Goal: Task Accomplishment & Management: Manage account settings

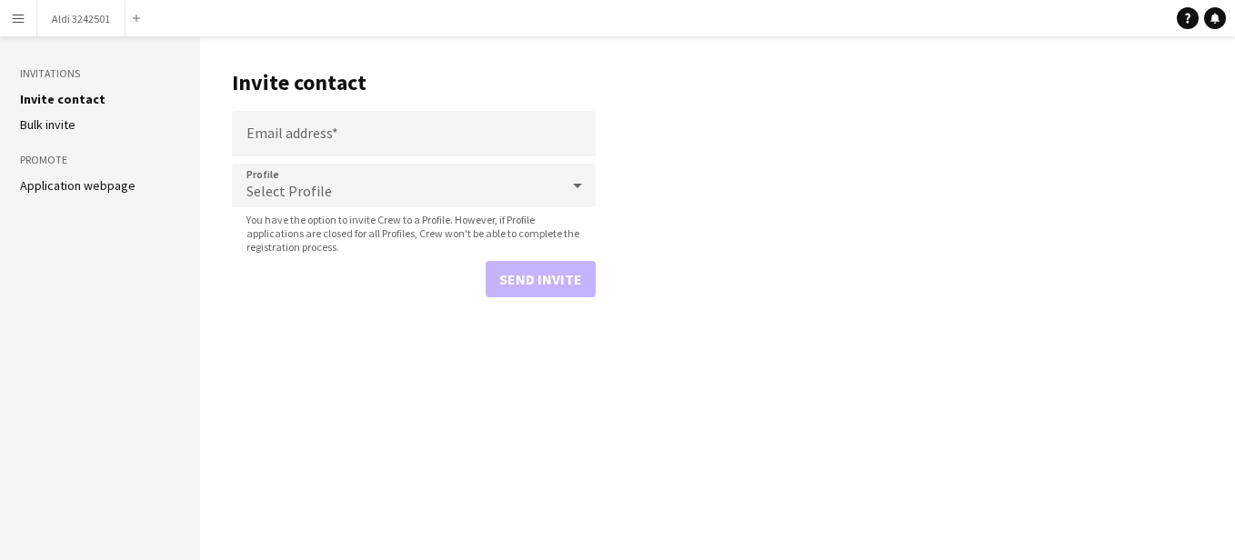
click at [12, 23] on app-icon "Menu" at bounding box center [18, 18] width 15 height 15
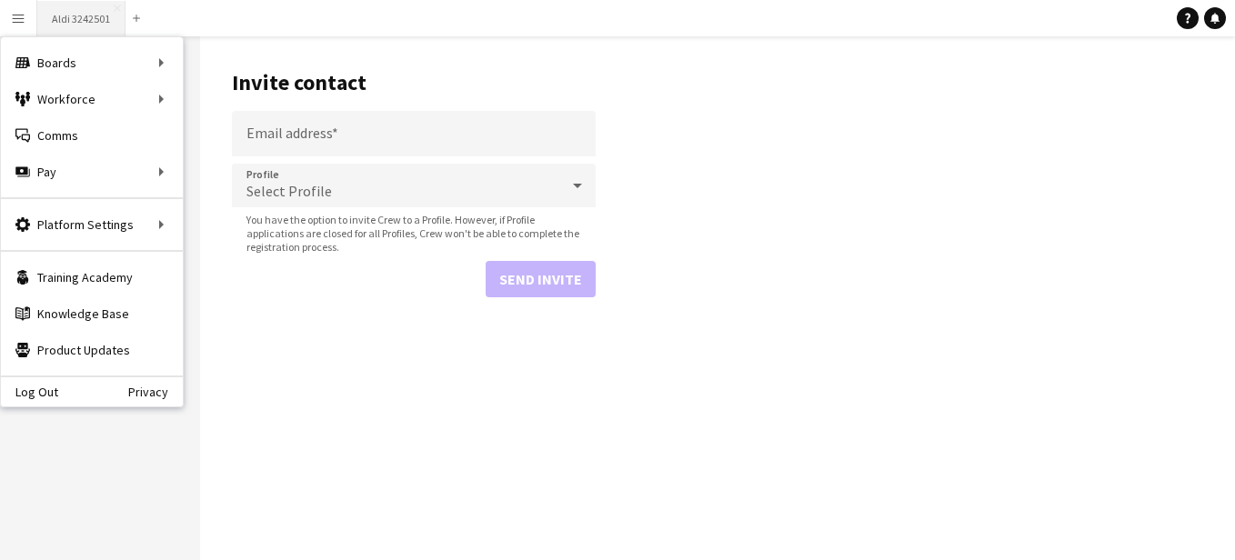
click at [50, 23] on button "Aldi 3242501 Close" at bounding box center [81, 18] width 88 height 35
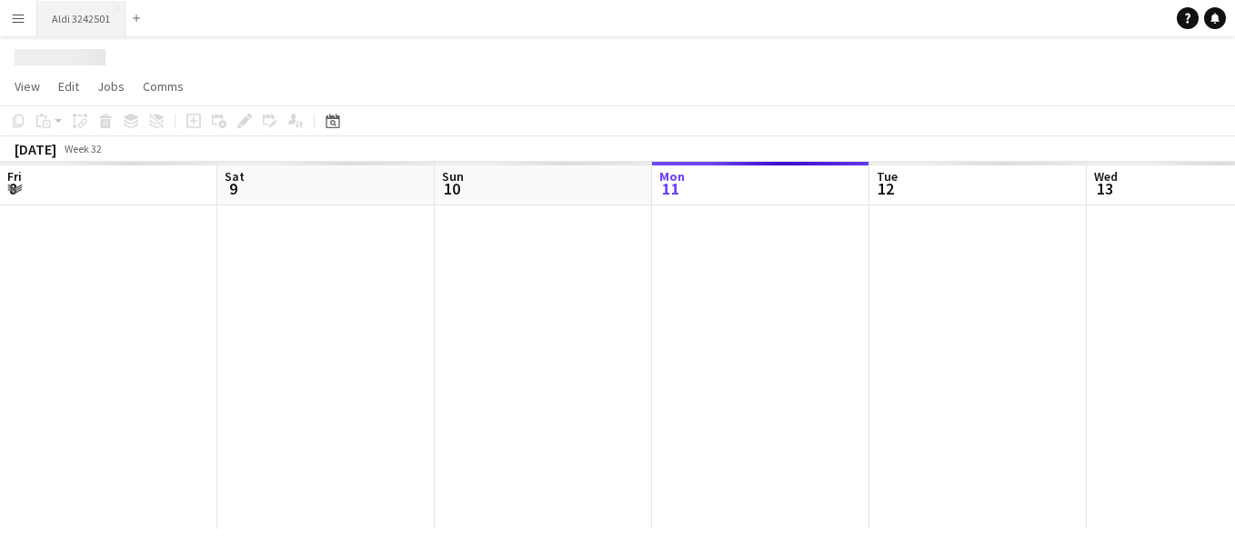
scroll to position [0, 435]
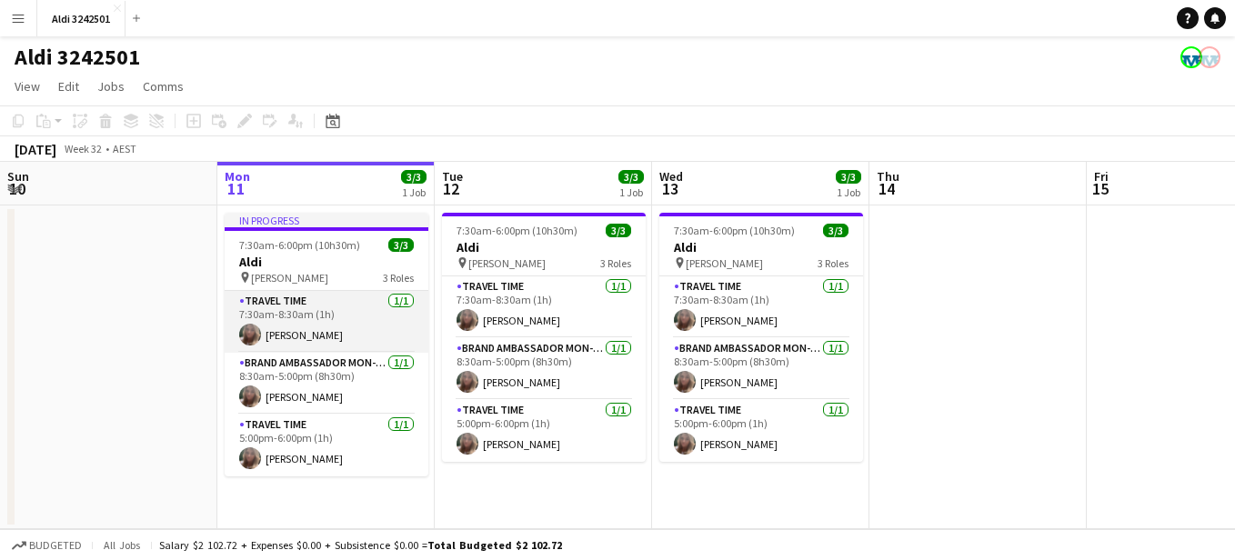
click at [345, 336] on app-card-role "Travel Time 1/1 7:30am-8:30am (1h) kirsty Dayment" at bounding box center [327, 322] width 204 height 62
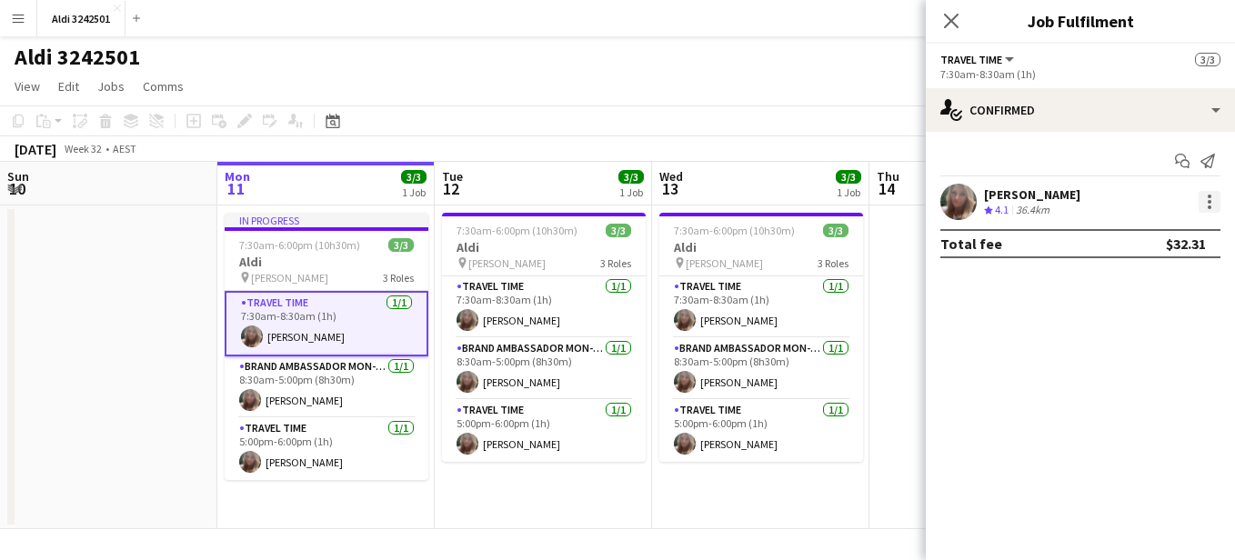
click at [1209, 204] on div at bounding box center [1210, 202] width 4 height 4
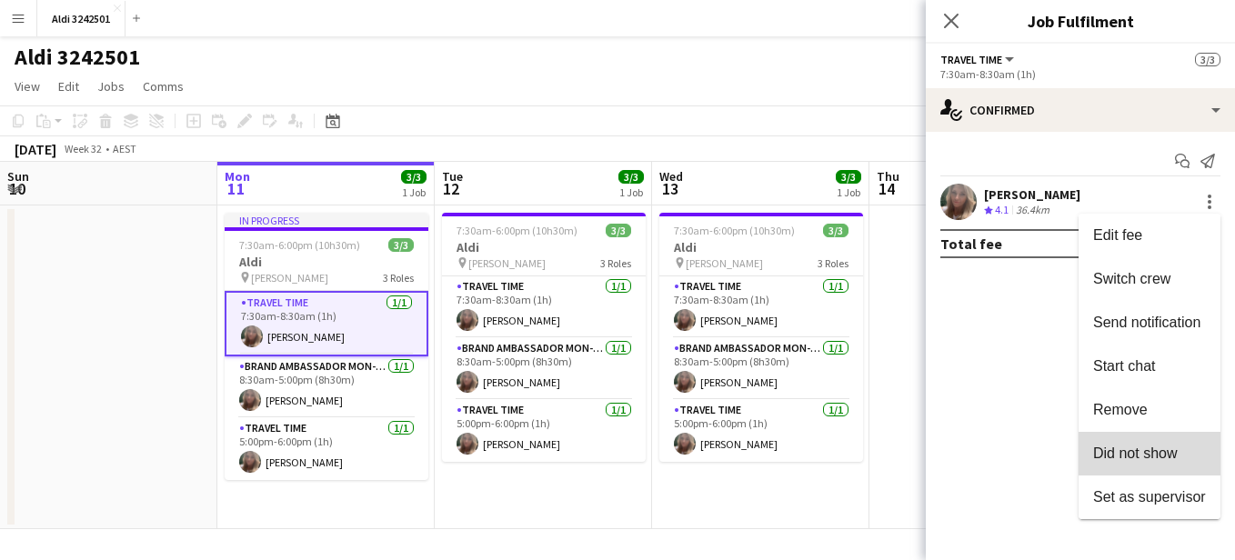
click at [1159, 443] on button "Did not show" at bounding box center [1150, 454] width 142 height 44
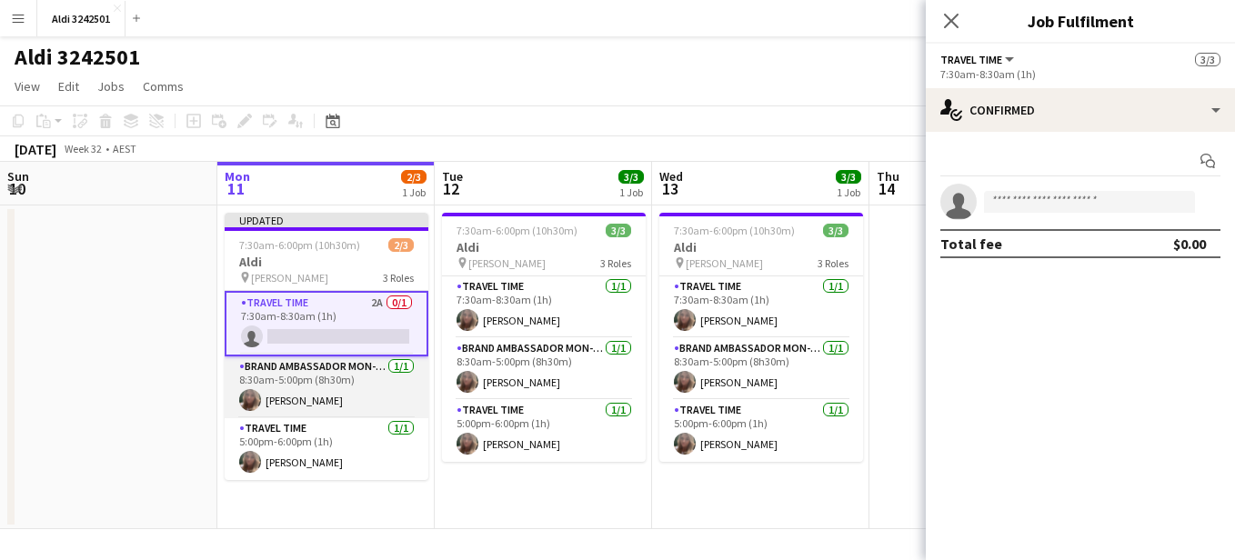
click at [325, 392] on app-card-role "Brand Ambassador Mon-[DATE] 8:30am-5:00pm (8h30m) [PERSON_NAME]" at bounding box center [327, 388] width 204 height 62
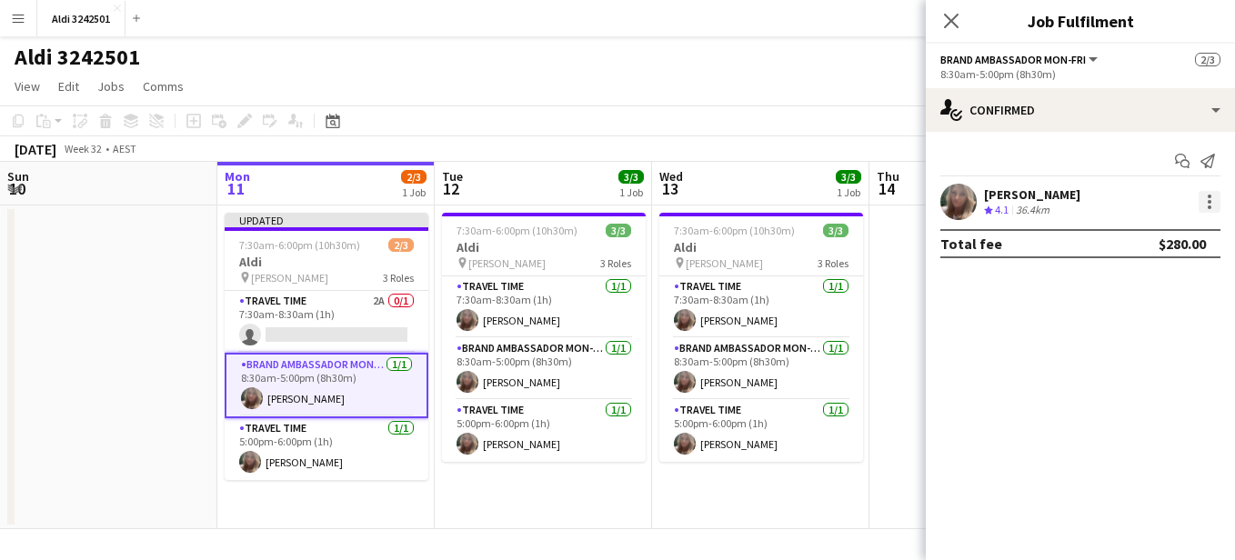
click at [1204, 202] on div at bounding box center [1210, 202] width 22 height 22
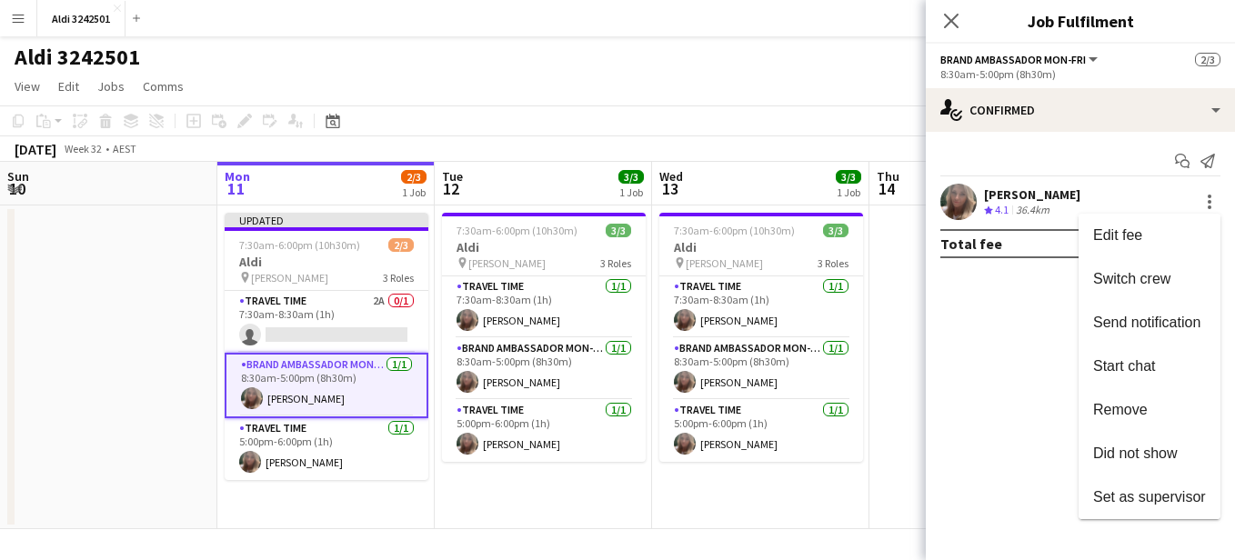
drag, startPoint x: 1132, startPoint y: 444, endPoint x: 1149, endPoint y: 453, distance: 19.5
click at [1149, 453] on span "Did not show" at bounding box center [1136, 453] width 85 height 15
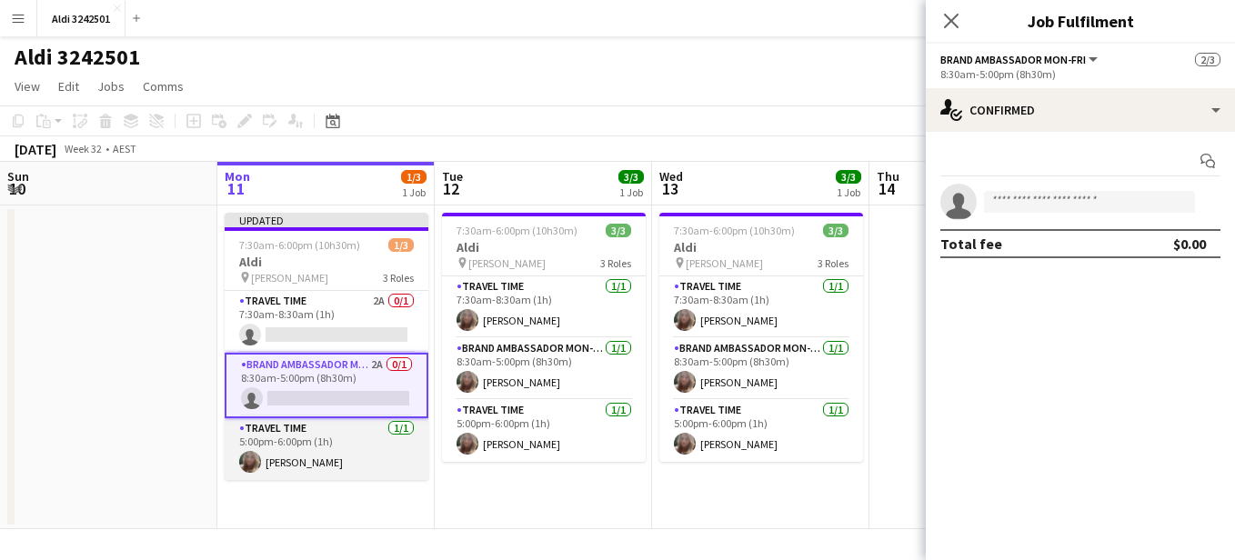
click at [299, 455] on app-card-role "Travel Time 1/1 5:00pm-6:00pm (1h) kirsty Dayment" at bounding box center [327, 449] width 204 height 62
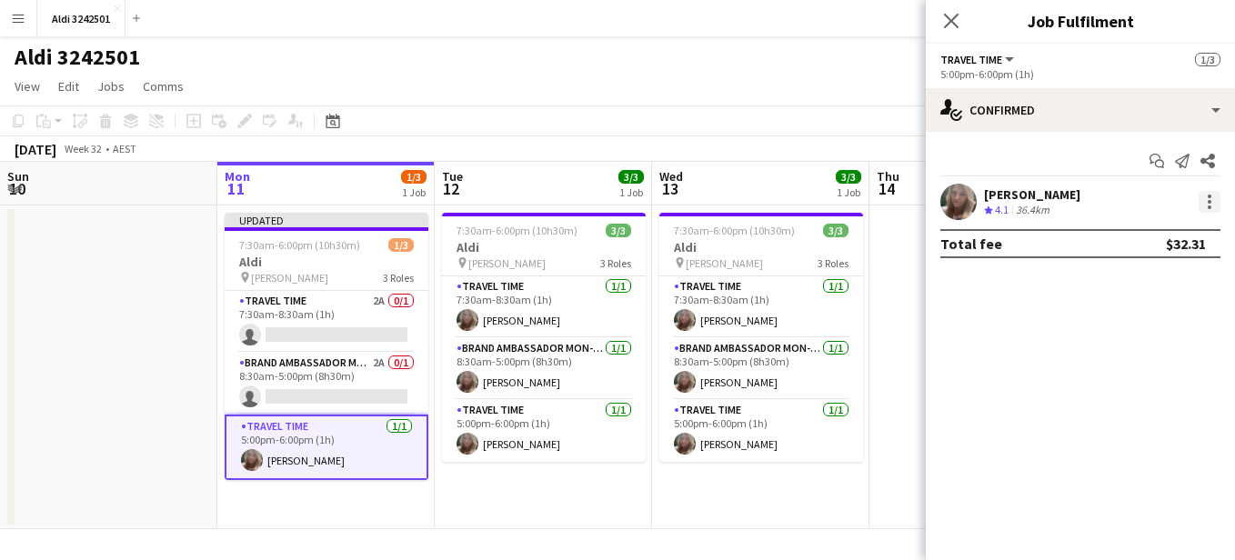
click at [1205, 197] on div at bounding box center [1210, 202] width 22 height 22
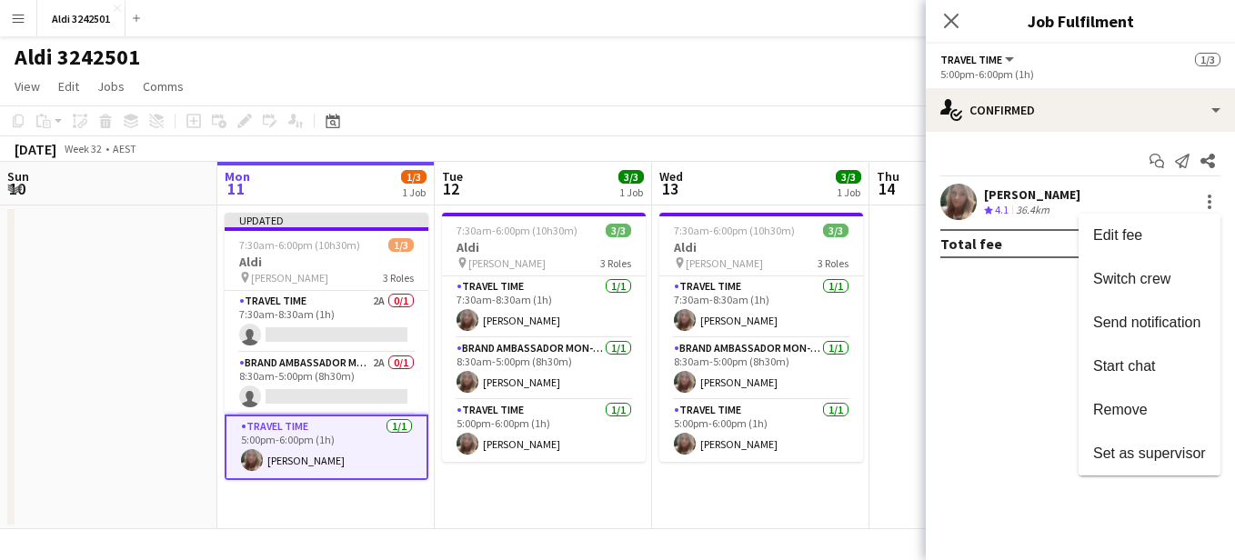
click at [1206, 200] on div at bounding box center [617, 280] width 1235 height 560
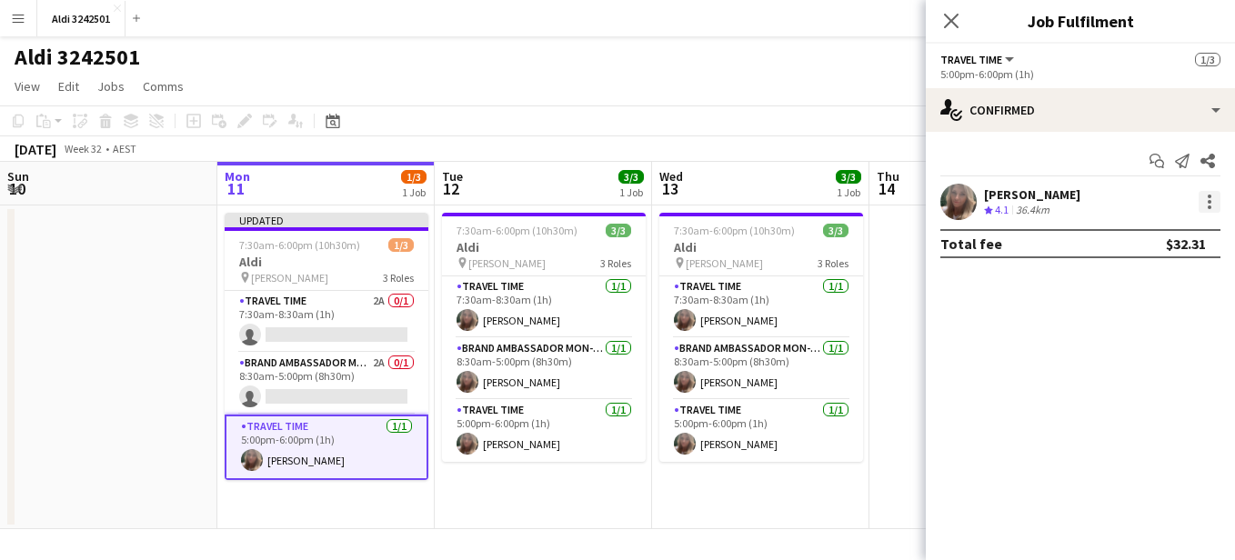
click at [1210, 201] on div at bounding box center [1210, 202] width 4 height 4
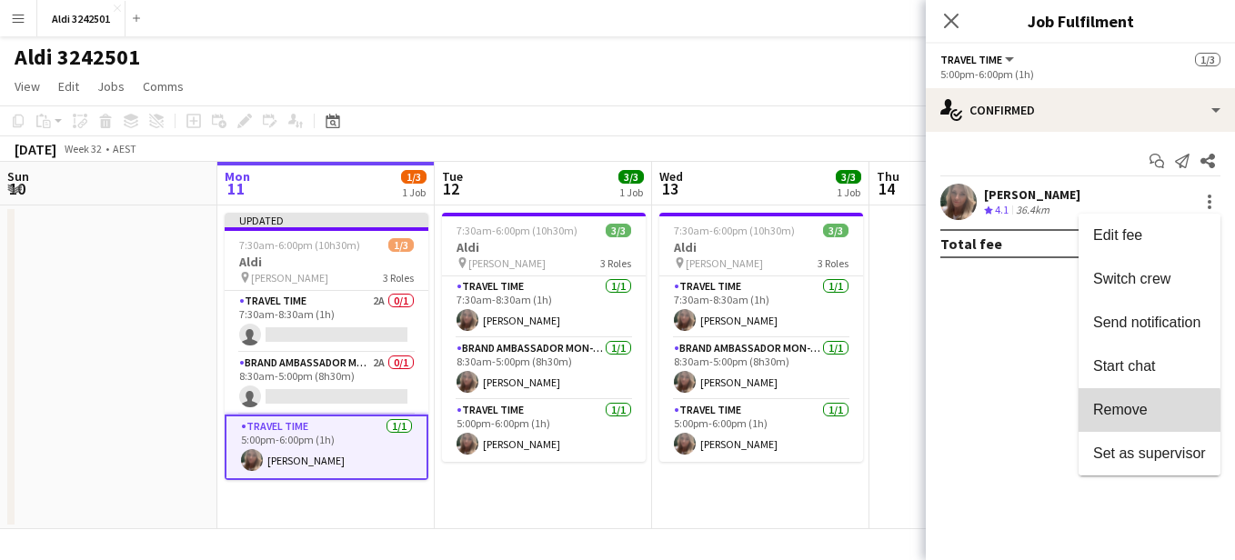
click at [1139, 416] on span "Remove" at bounding box center [1121, 409] width 55 height 15
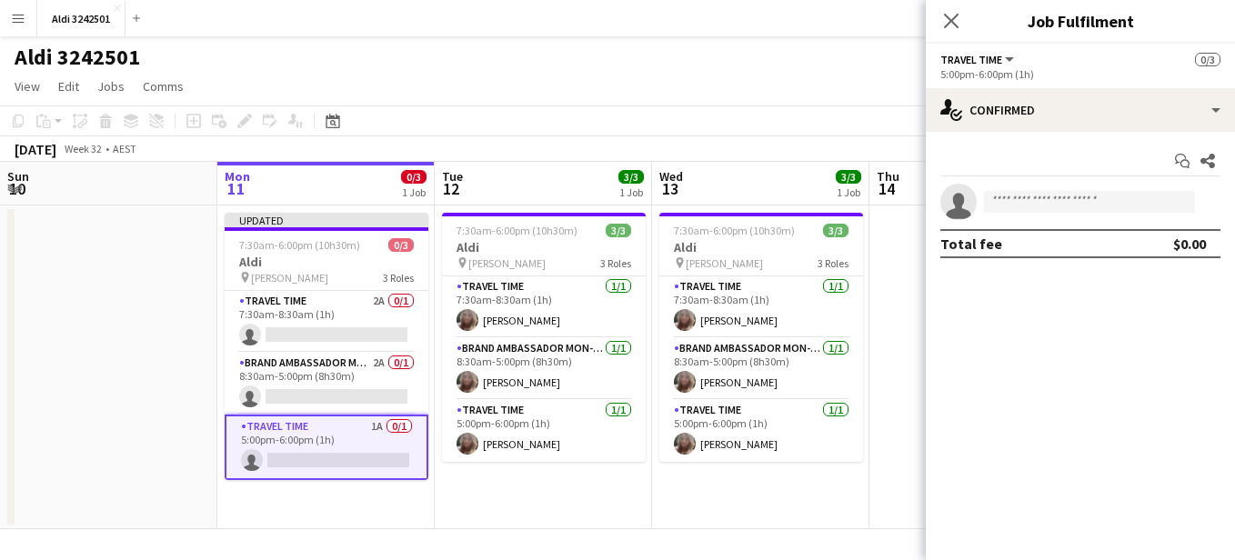
click at [630, 74] on app-page-menu "View Day view expanded Day view collapsed Month view Date picker Jump to today …" at bounding box center [617, 88] width 1235 height 35
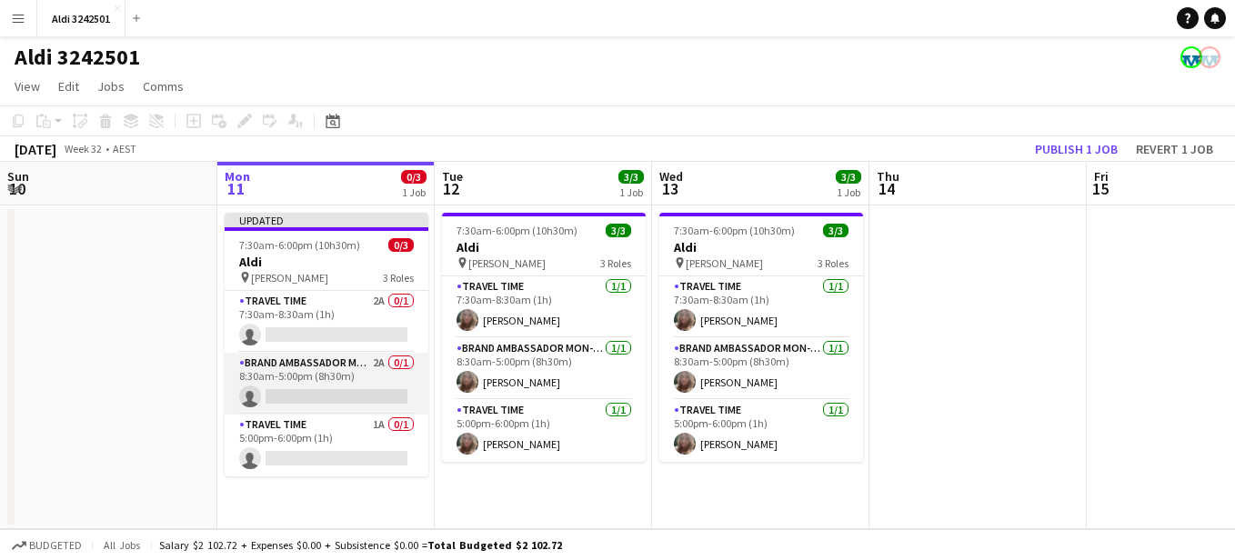
click at [288, 371] on app-card-role "Brand Ambassador Mon-Fri 2A 0/1 8:30am-5:00pm (8h30m) single-neutral-actions" at bounding box center [327, 384] width 204 height 62
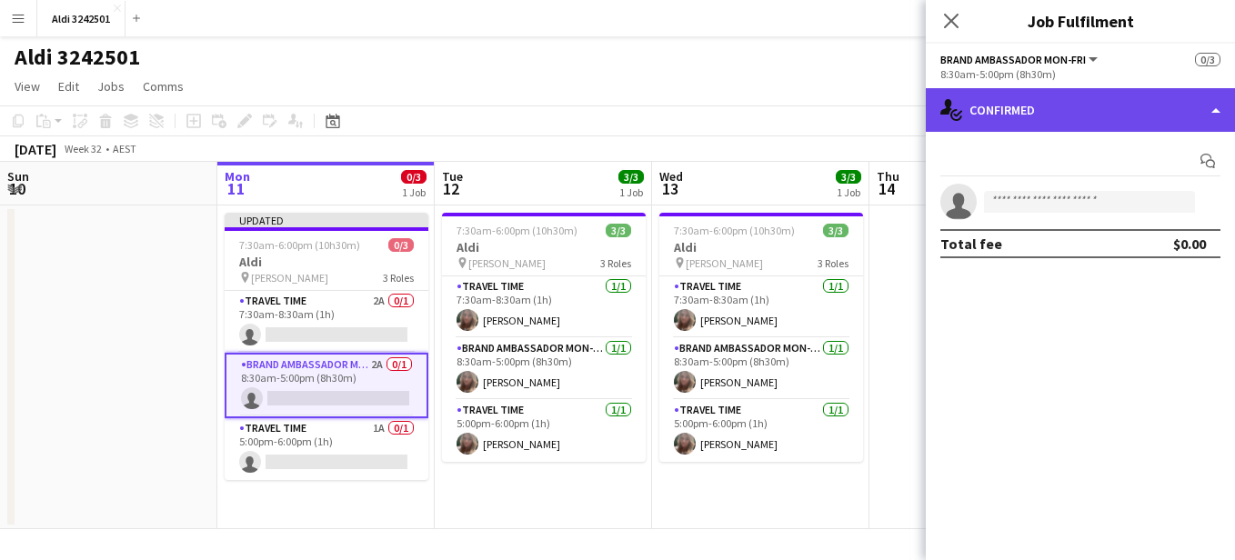
click at [989, 117] on div "single-neutral-actions-check-2 Confirmed" at bounding box center [1080, 110] width 309 height 44
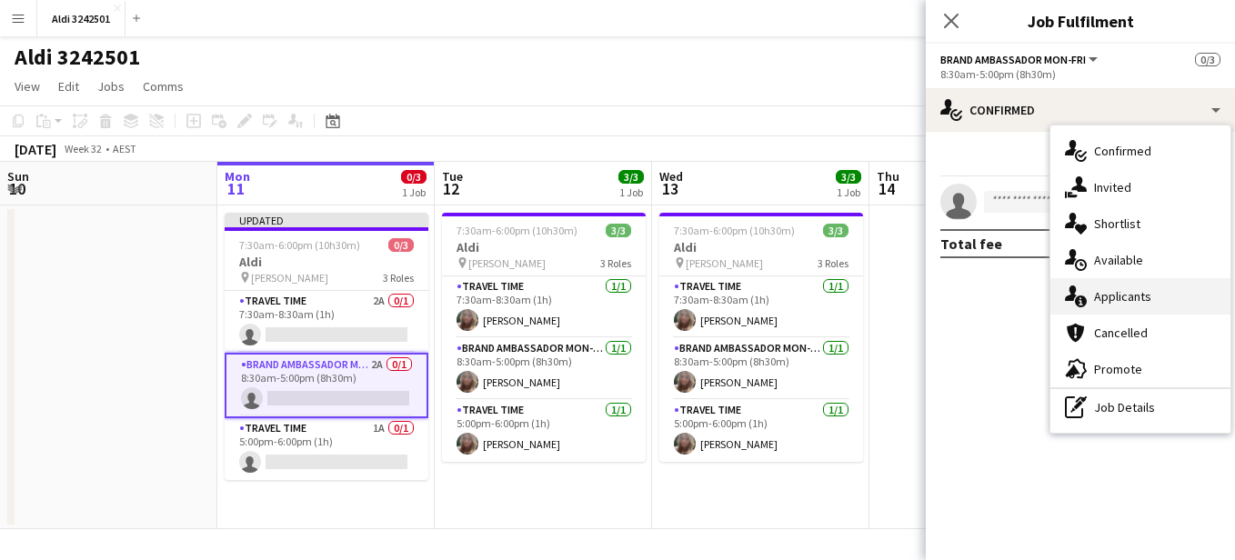
click at [1122, 287] on div "single-neutral-actions-information Applicants" at bounding box center [1141, 296] width 180 height 36
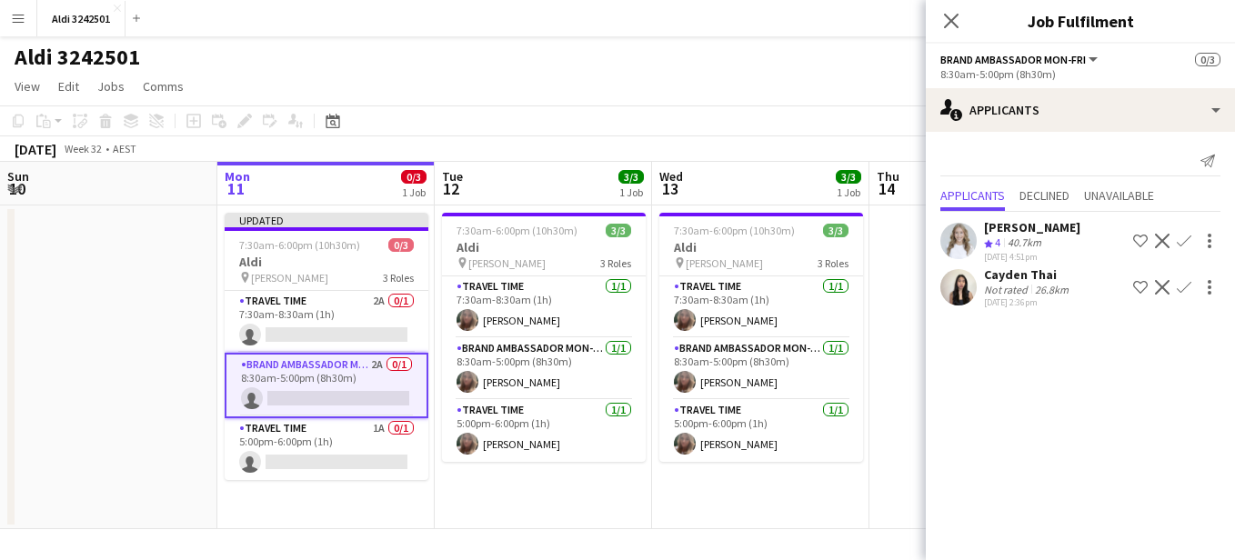
click at [1010, 294] on div "Not rated" at bounding box center [1007, 290] width 47 height 14
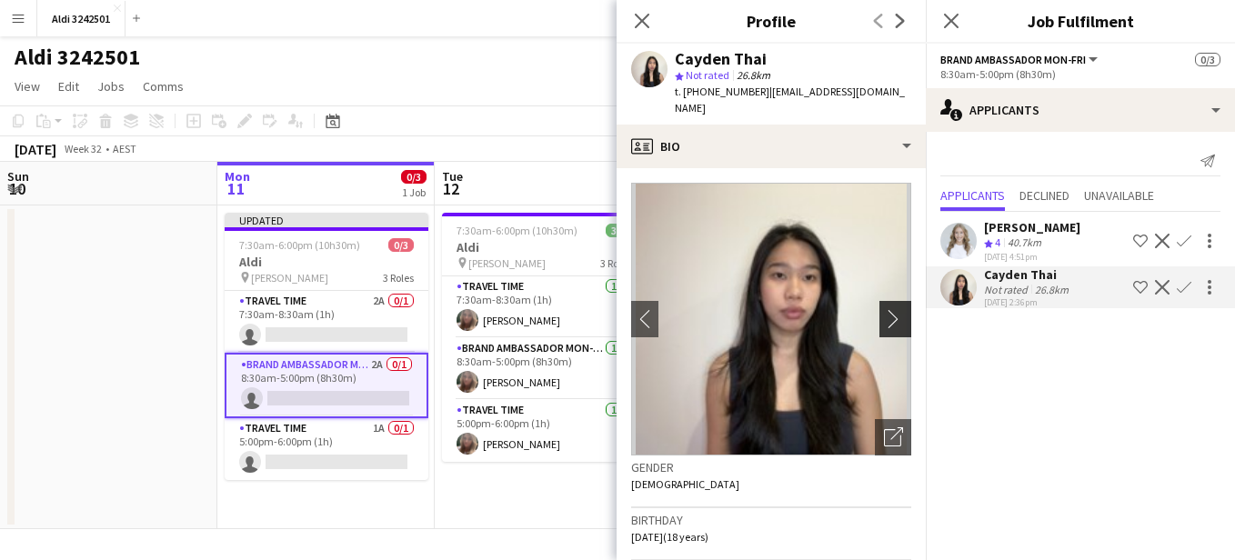
click at [884, 309] on app-icon "chevron-right" at bounding box center [898, 318] width 28 height 19
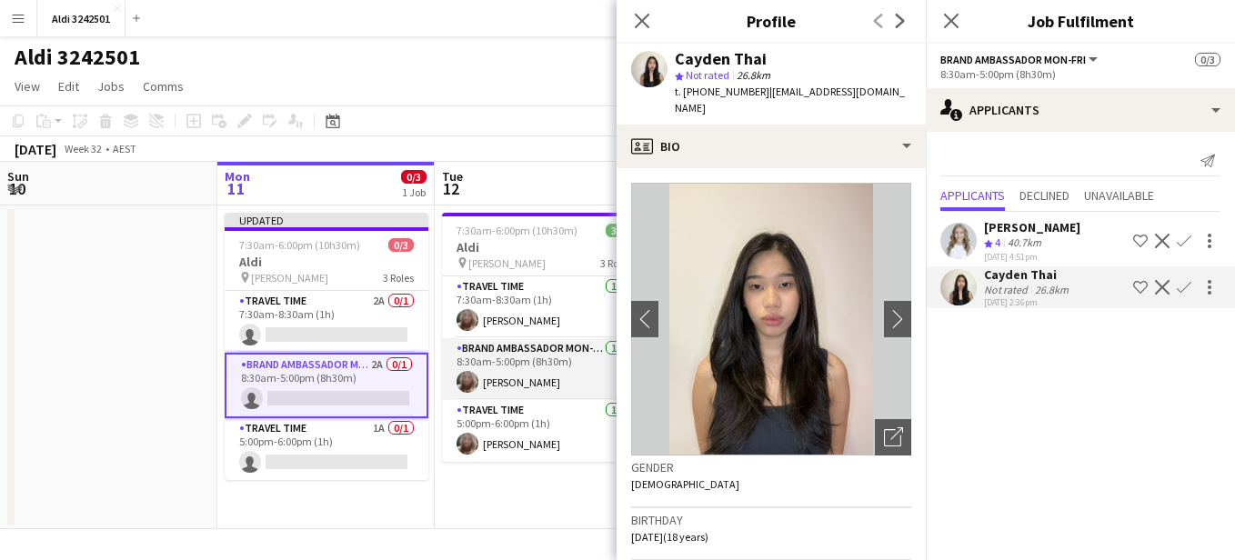
click at [489, 367] on app-card-role "Brand Ambassador Mon-[DATE] 8:30am-5:00pm (8h30m) [PERSON_NAME]" at bounding box center [544, 369] width 204 height 62
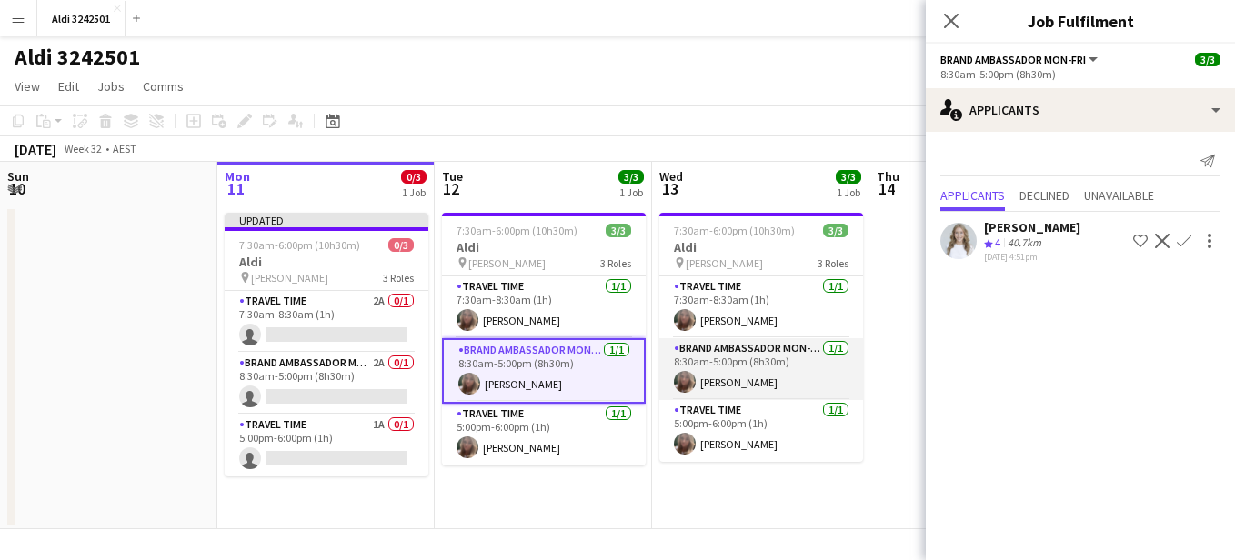
click at [736, 357] on app-card-role "Brand Ambassador Mon-[DATE] 8:30am-5:00pm (8h30m) [PERSON_NAME]" at bounding box center [762, 369] width 204 height 62
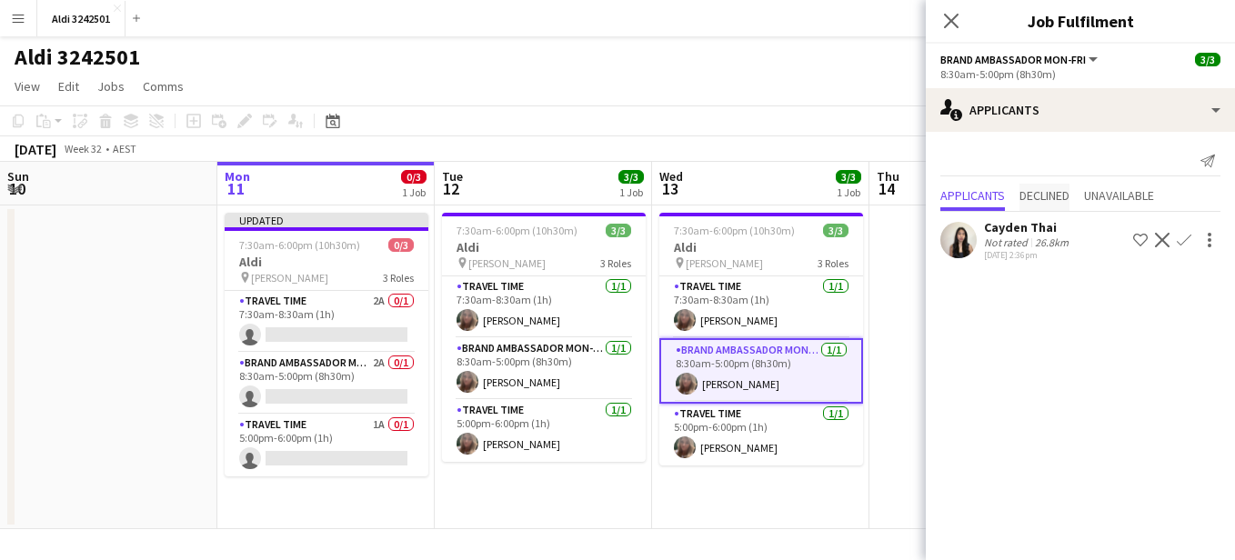
click at [1053, 194] on span "Declined" at bounding box center [1045, 195] width 50 height 13
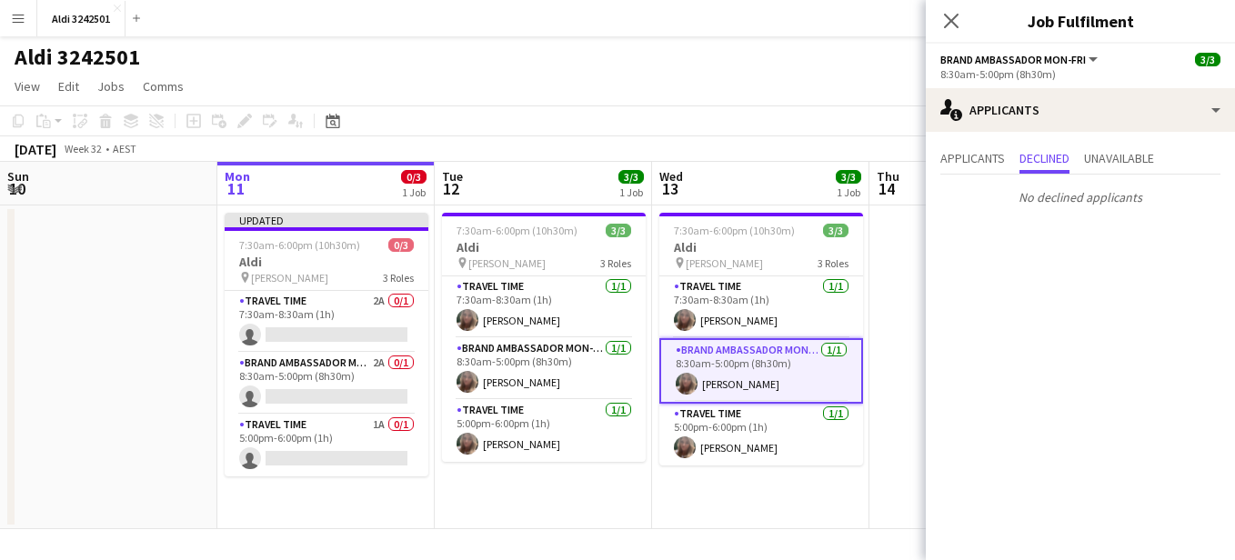
click at [1134, 142] on div "Applicants Declined Unavailable No declined applicants" at bounding box center [1080, 180] width 309 height 96
click at [1134, 145] on div "Applicants Declined Unavailable No declined applicants" at bounding box center [1080, 180] width 309 height 96
click at [1146, 161] on span "Unavailable" at bounding box center [1119, 158] width 70 height 13
click at [1032, 165] on span "Declined" at bounding box center [1045, 158] width 50 height 13
click at [982, 165] on span "Applicants" at bounding box center [973, 158] width 65 height 13
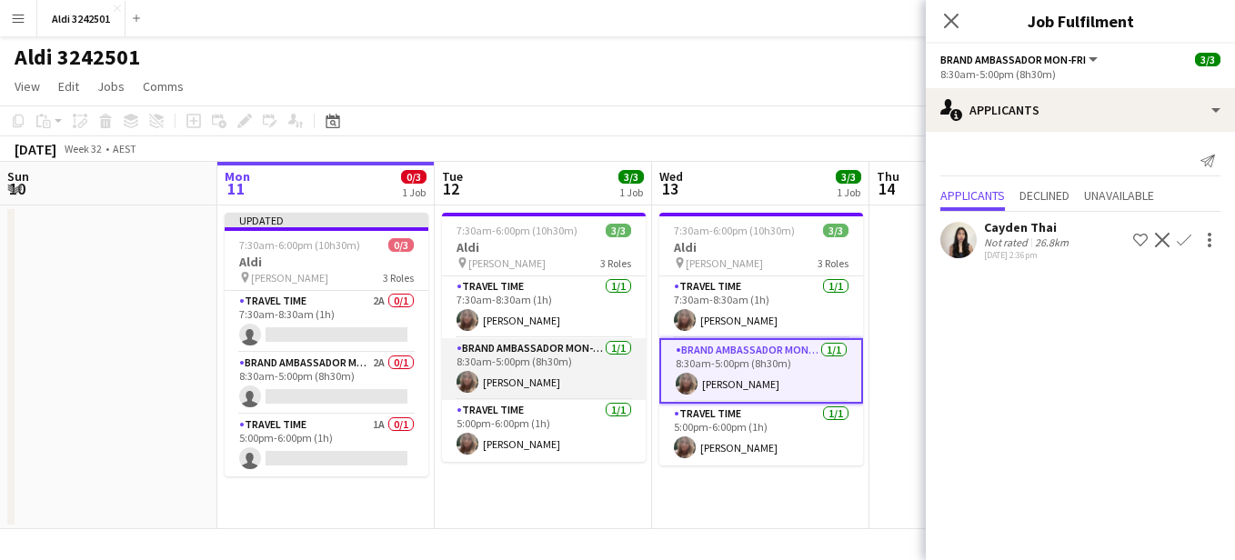
click at [572, 363] on app-card-role "Brand Ambassador Mon-[DATE] 8:30am-5:00pm (8h30m) [PERSON_NAME]" at bounding box center [544, 369] width 204 height 62
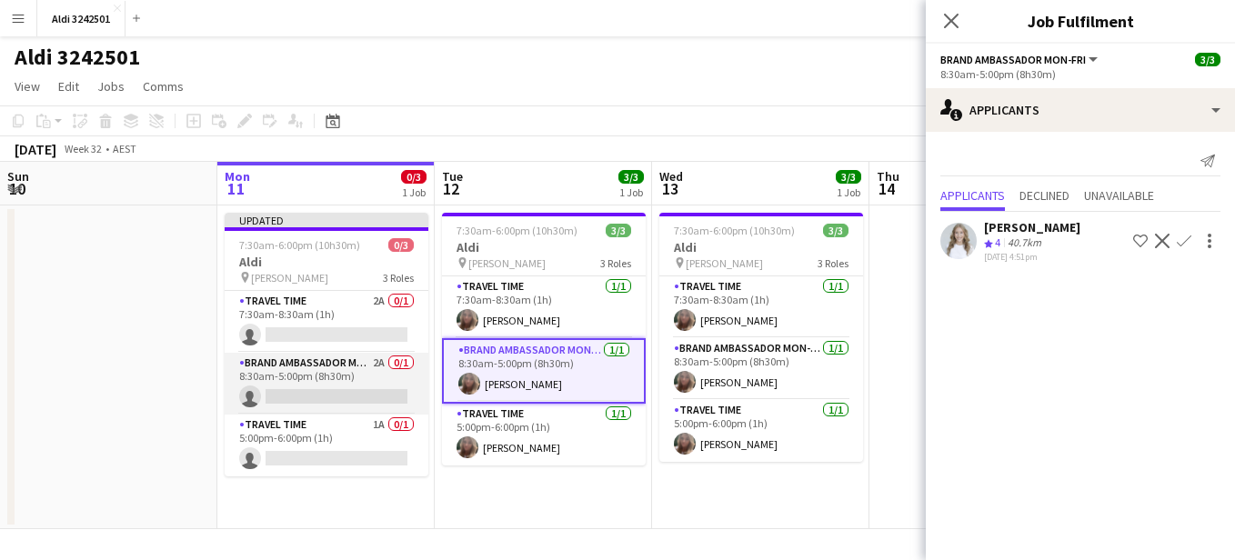
click at [359, 381] on app-card-role "Brand Ambassador Mon-Fri 2A 0/1 8:30am-5:00pm (8h30m) single-neutral-actions" at bounding box center [327, 384] width 204 height 62
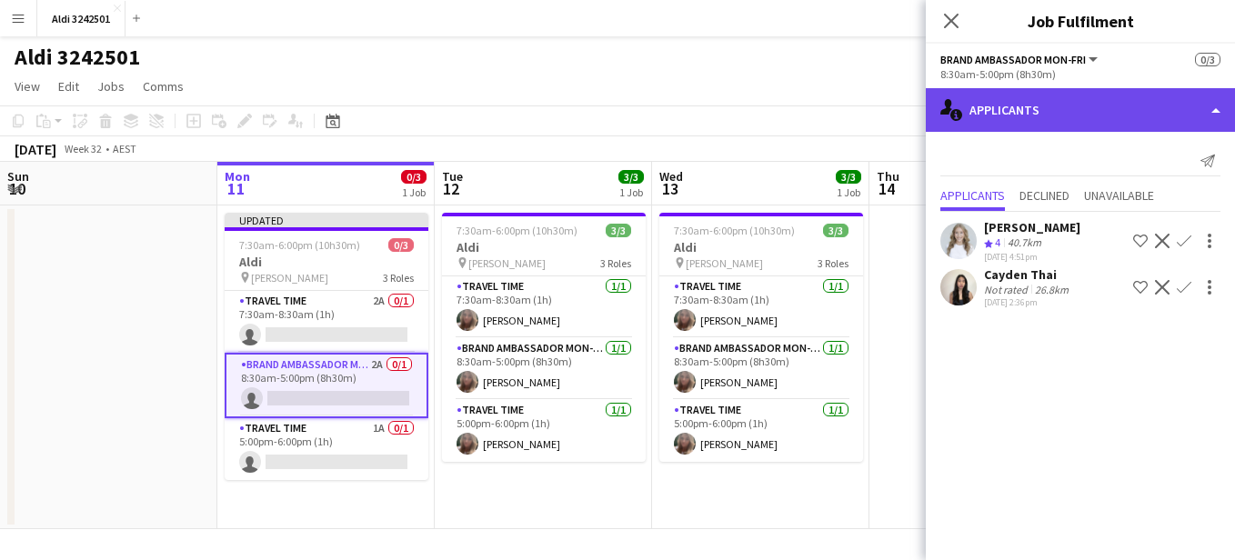
click at [1031, 106] on div "single-neutral-actions-information Applicants" at bounding box center [1080, 110] width 309 height 44
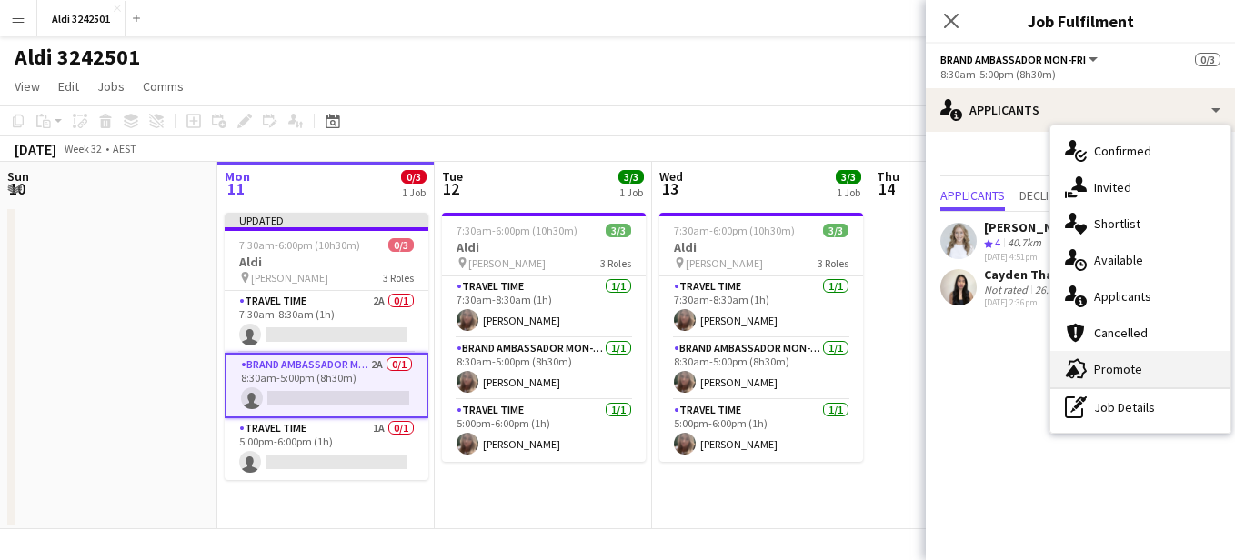
click at [1139, 375] on div "advertising-megaphone Promote" at bounding box center [1141, 369] width 180 height 36
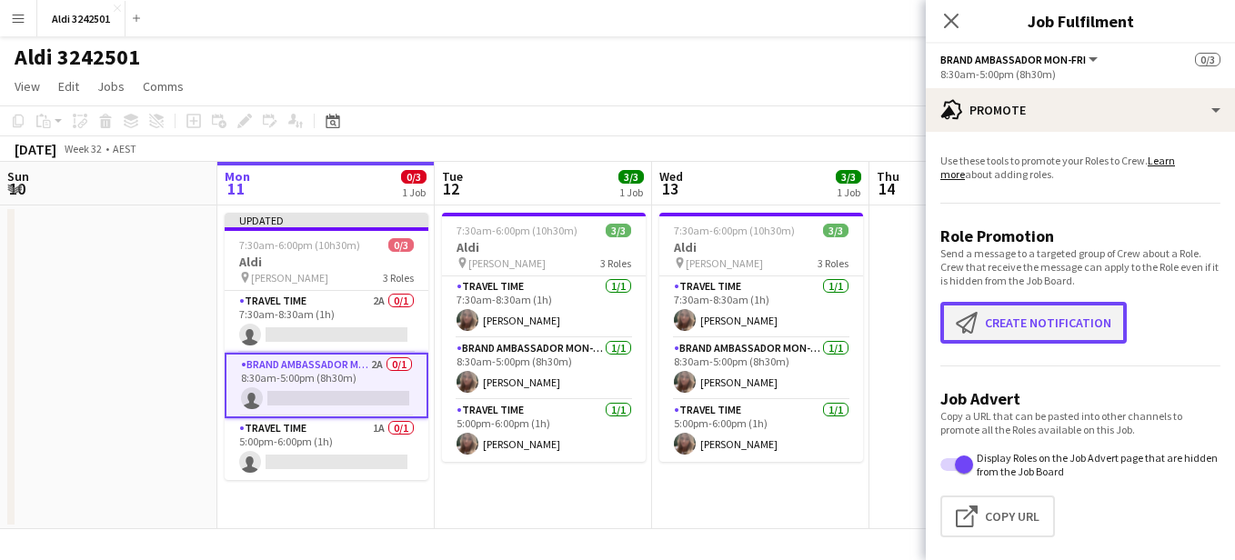
click at [1087, 338] on button "Create notification Create notification" at bounding box center [1034, 323] width 187 height 42
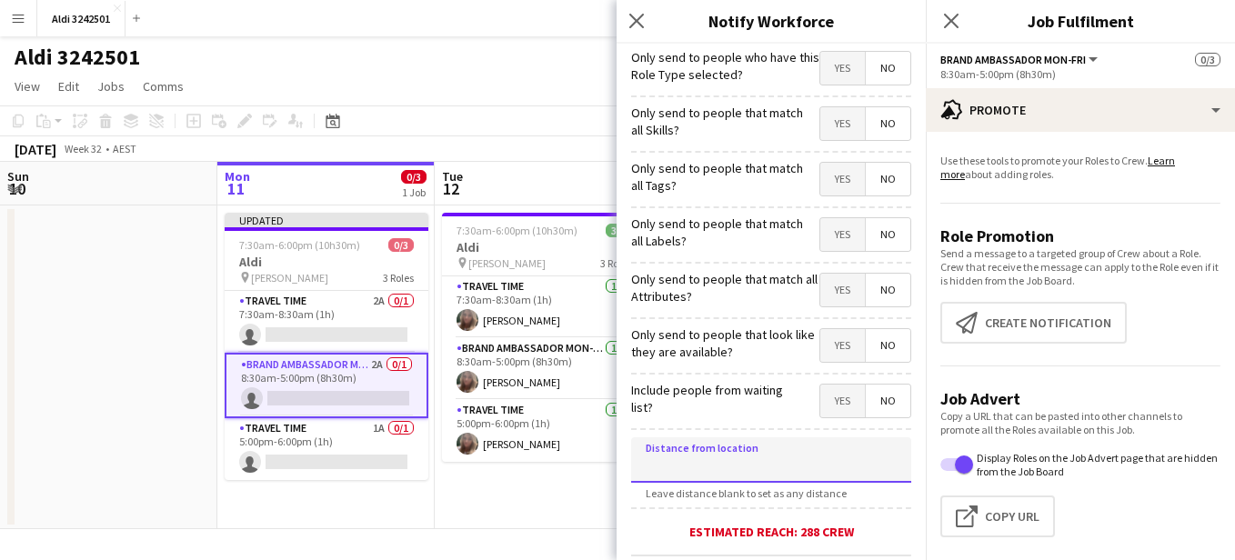
click at [781, 450] on input at bounding box center [771, 460] width 280 height 45
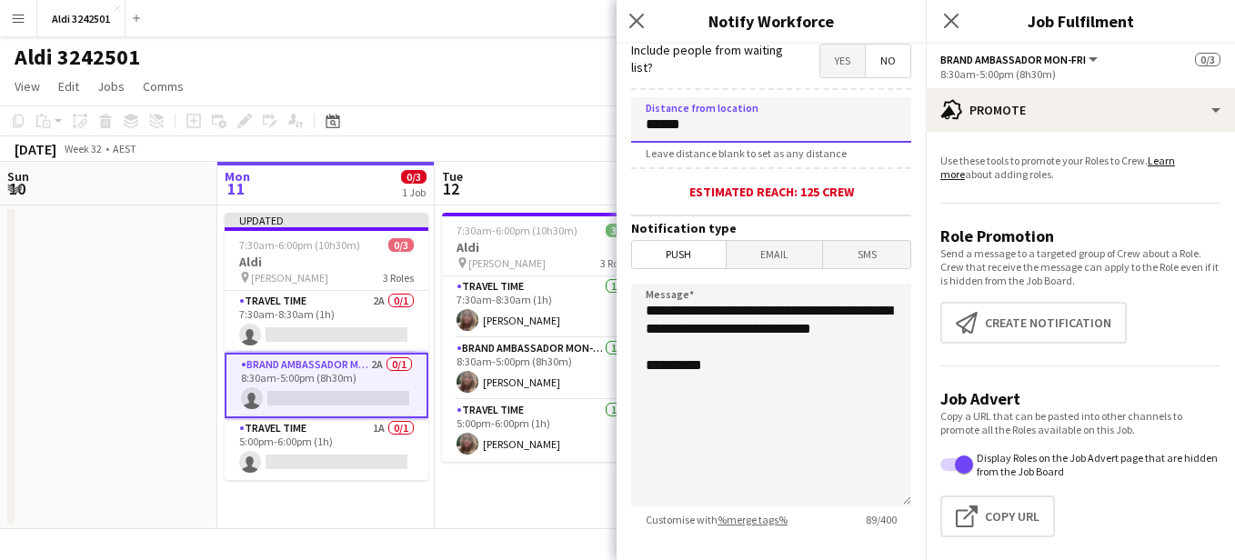
scroll to position [369, 0]
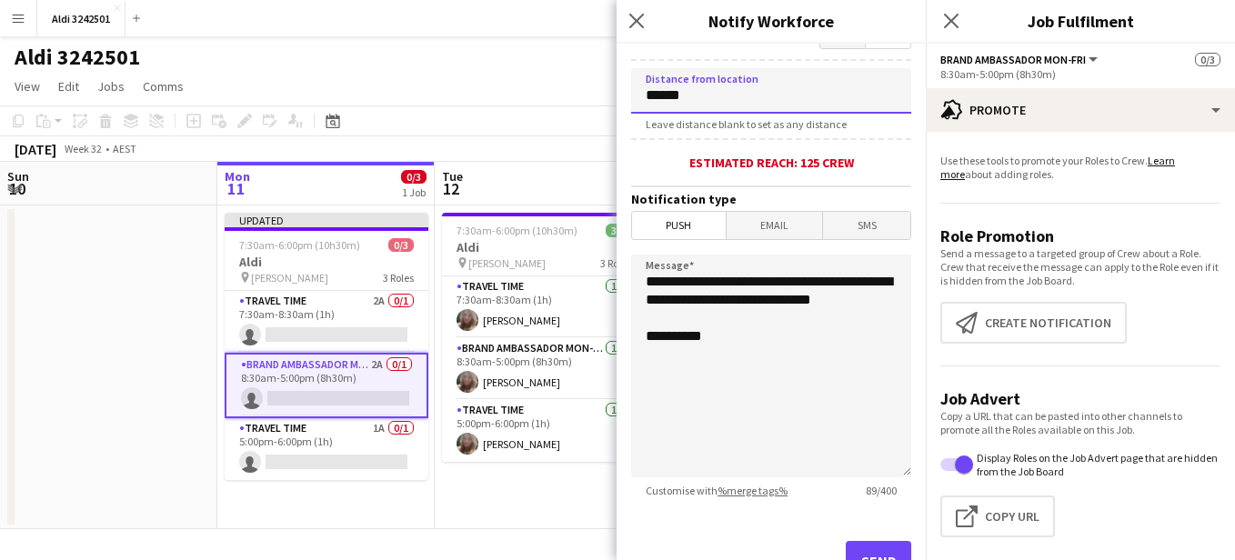
type input "******"
drag, startPoint x: 738, startPoint y: 319, endPoint x: 630, endPoint y: 278, distance: 115.7
click at [630, 278] on form "**********" at bounding box center [771, 153] width 309 height 958
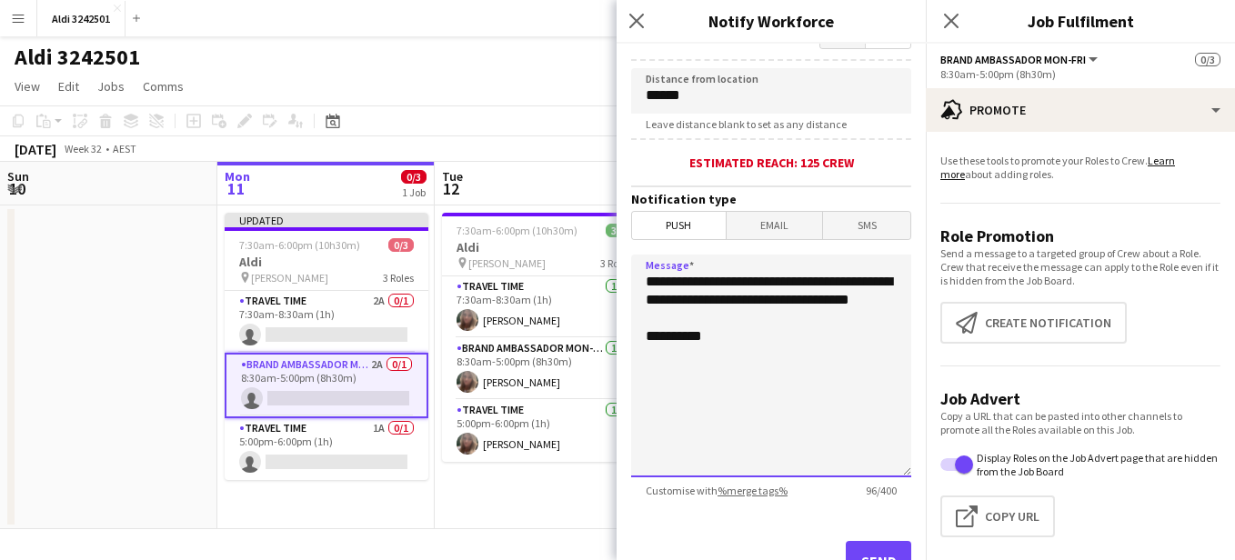
click at [724, 316] on textarea "**********" at bounding box center [771, 366] width 280 height 223
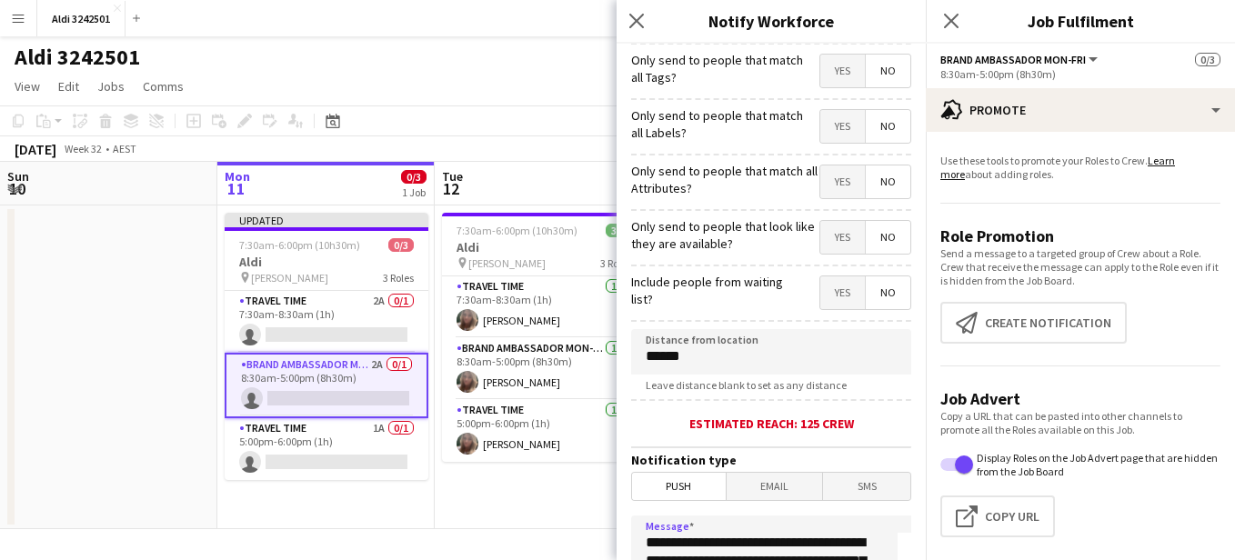
scroll to position [414, 0]
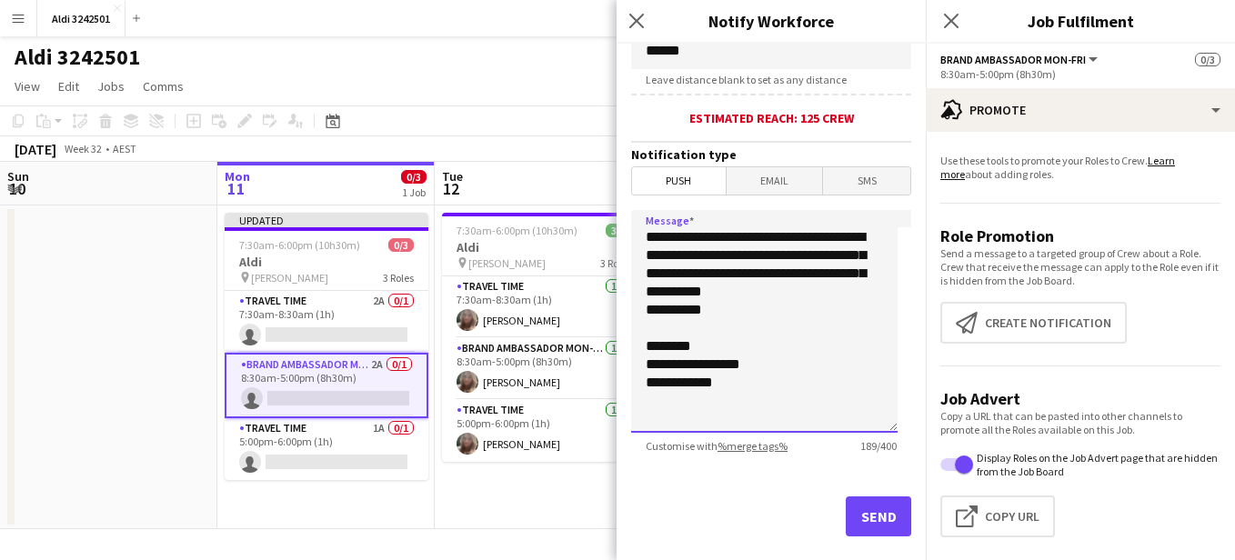
drag, startPoint x: 738, startPoint y: 377, endPoint x: 643, endPoint y: 235, distance: 170.6
click at [643, 235] on textarea "**********" at bounding box center [764, 321] width 267 height 223
drag, startPoint x: 786, startPoint y: 252, endPoint x: 788, endPoint y: 236, distance: 16.5
click at [788, 236] on textarea "**********" at bounding box center [764, 321] width 267 height 223
drag, startPoint x: 731, startPoint y: 388, endPoint x: 642, endPoint y: 240, distance: 173.0
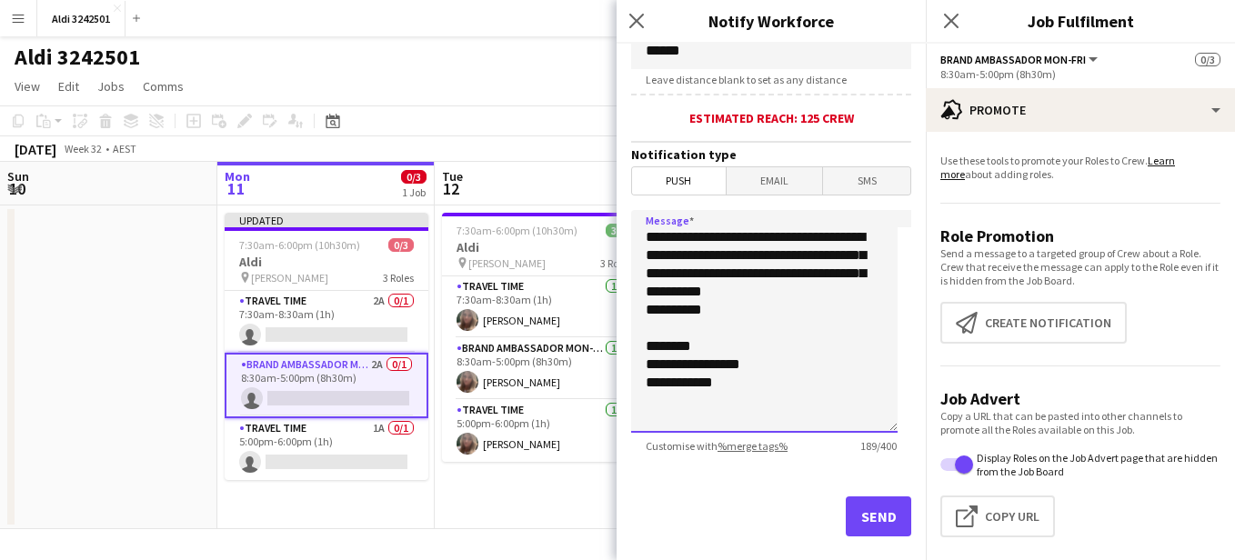
click at [640, 232] on textarea "**********" at bounding box center [764, 321] width 267 height 223
click at [737, 352] on textarea "**********" at bounding box center [764, 321] width 267 height 223
type textarea "**********"
click at [864, 514] on button "Send" at bounding box center [879, 517] width 66 height 40
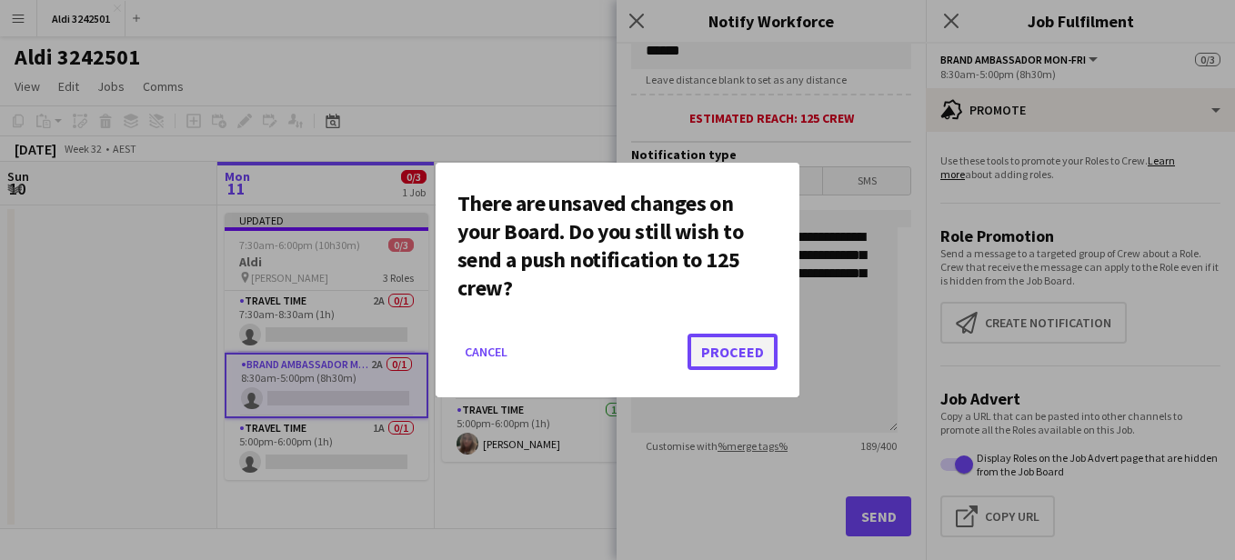
click at [763, 346] on button "Proceed" at bounding box center [733, 352] width 90 height 36
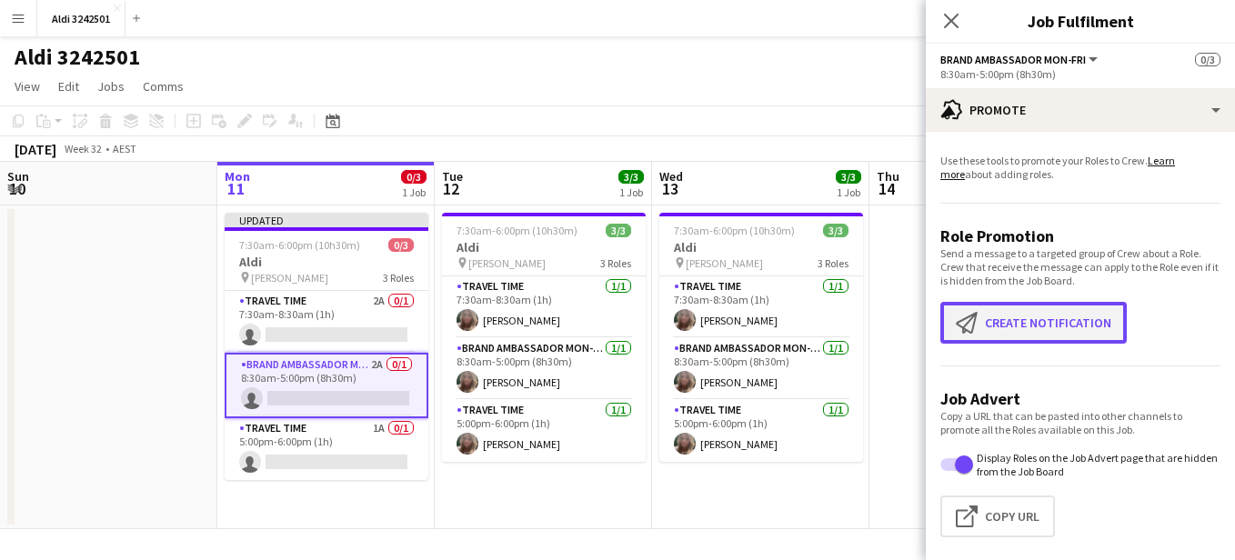
click at [1008, 323] on button "Create notification Create notification" at bounding box center [1034, 323] width 187 height 42
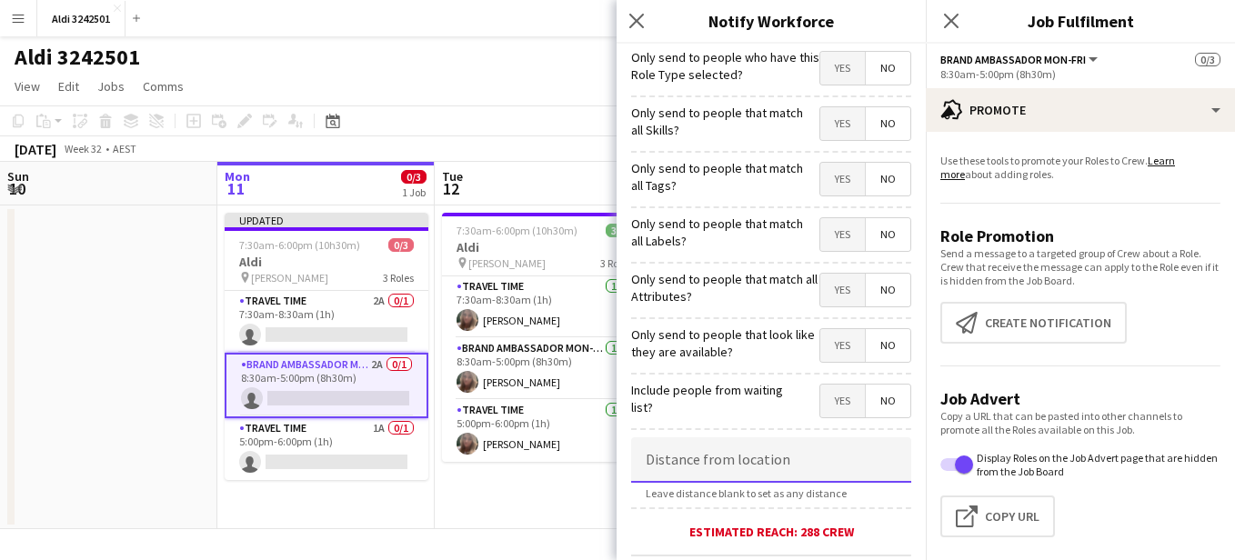
click at [749, 462] on input at bounding box center [771, 460] width 280 height 45
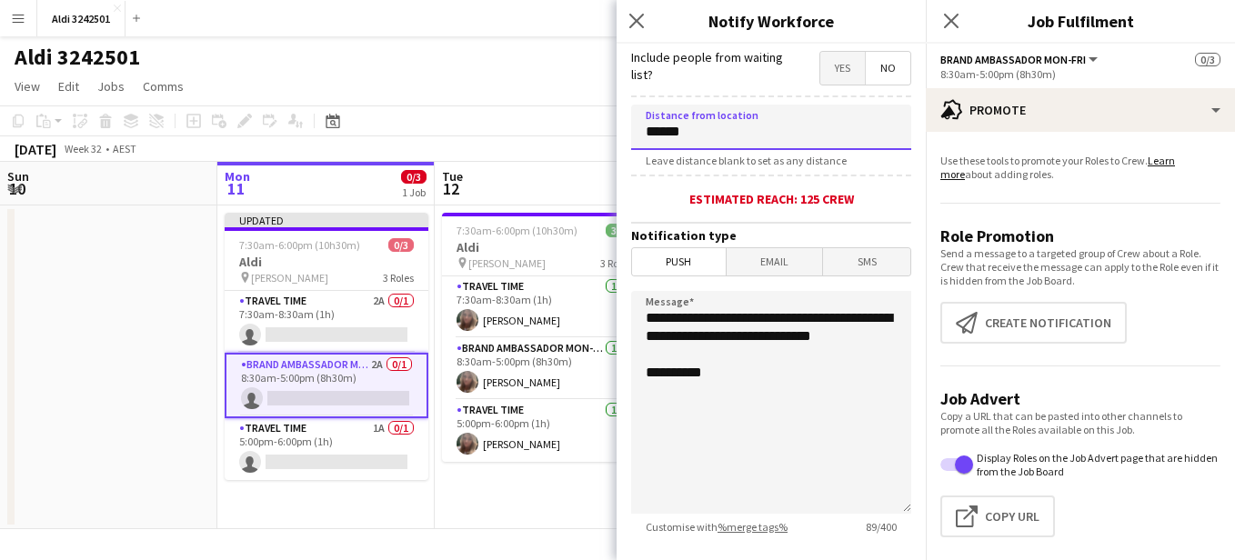
scroll to position [346, 0]
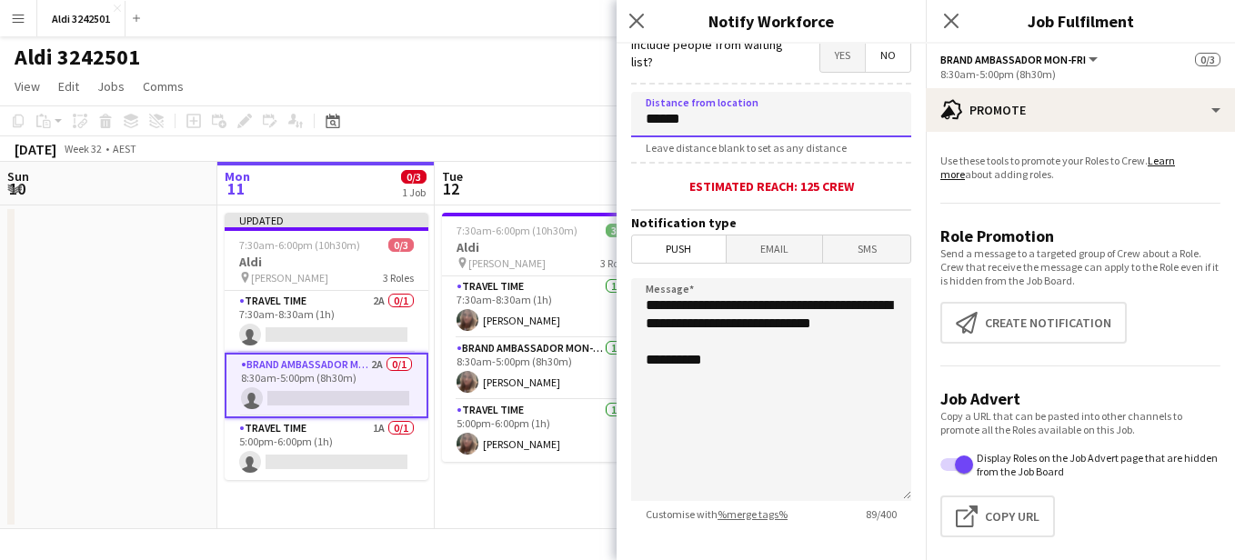
type input "******"
click at [788, 257] on span "Email" at bounding box center [775, 249] width 96 height 27
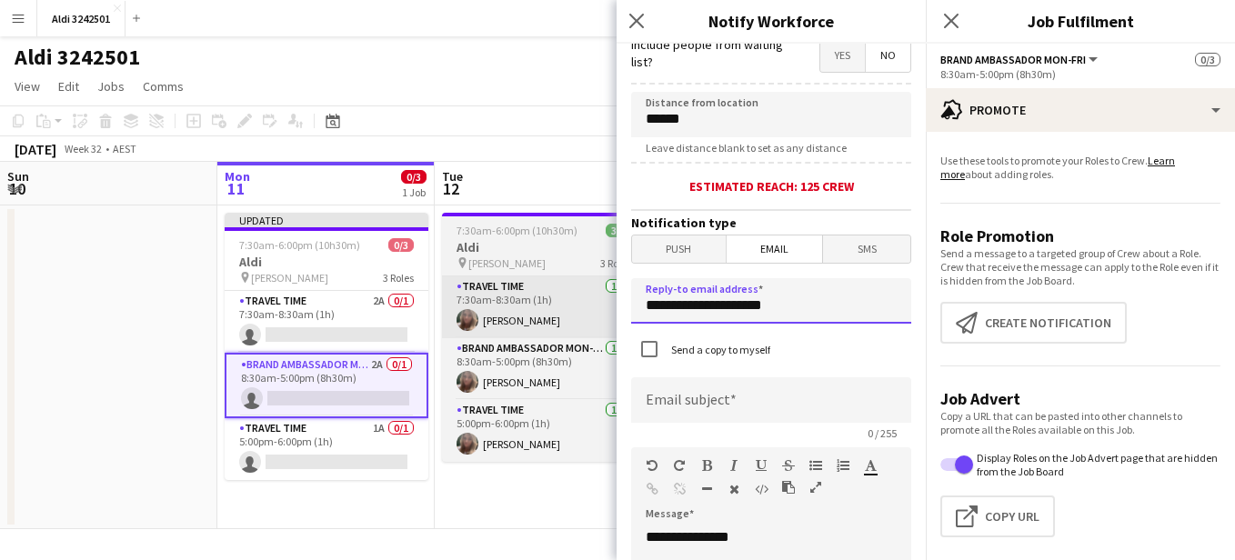
drag, startPoint x: 813, startPoint y: 305, endPoint x: 604, endPoint y: 304, distance: 209.2
click at [604, 304] on body "Menu Boards Boards Boards All jobs Status Workforce Workforce My Workforce Recr…" at bounding box center [617, 280] width 1235 height 560
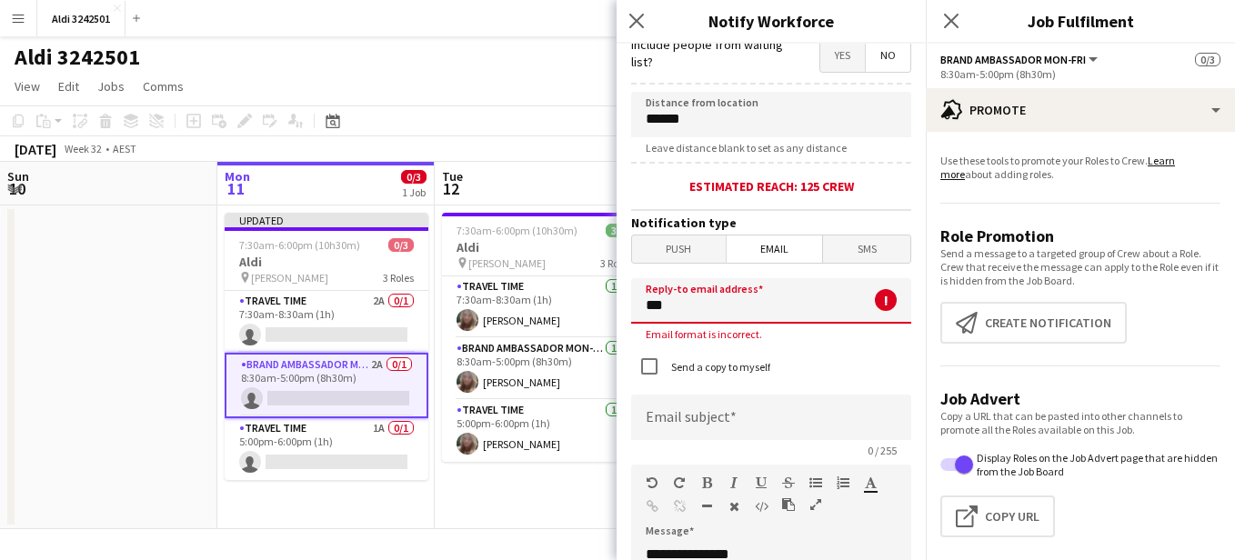
type input "**********"
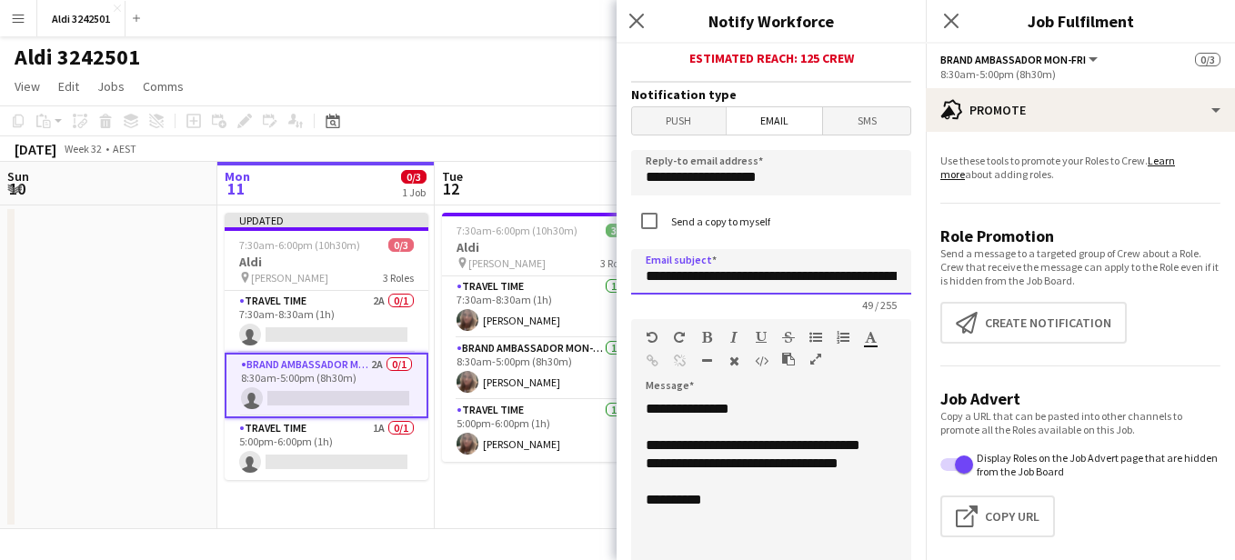
scroll to position [0, 74]
drag, startPoint x: 640, startPoint y: 276, endPoint x: 911, endPoint y: 297, distance: 271.1
click at [911, 297] on form "**********" at bounding box center [771, 298] width 309 height 1457
type input "*"
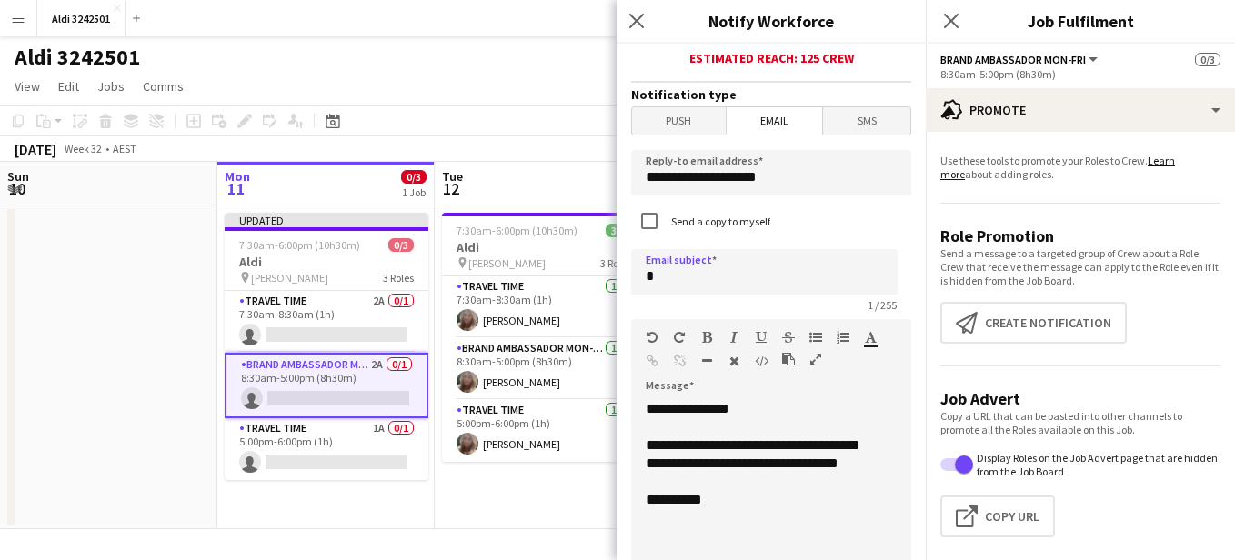
click at [864, 214] on div "Send a copy to myself" at bounding box center [771, 222] width 280 height 39
click at [705, 277] on input "*" at bounding box center [764, 271] width 267 height 45
type input "**********"
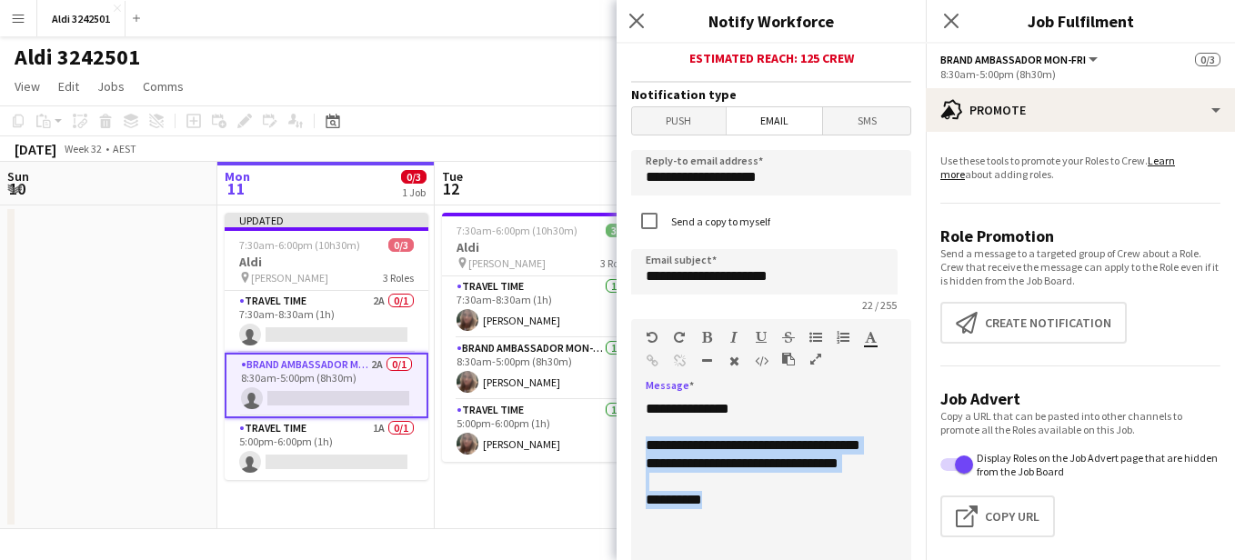
drag, startPoint x: 646, startPoint y: 444, endPoint x: 780, endPoint y: 520, distance: 154.0
click at [780, 520] on div "**********" at bounding box center [764, 509] width 267 height 218
paste div
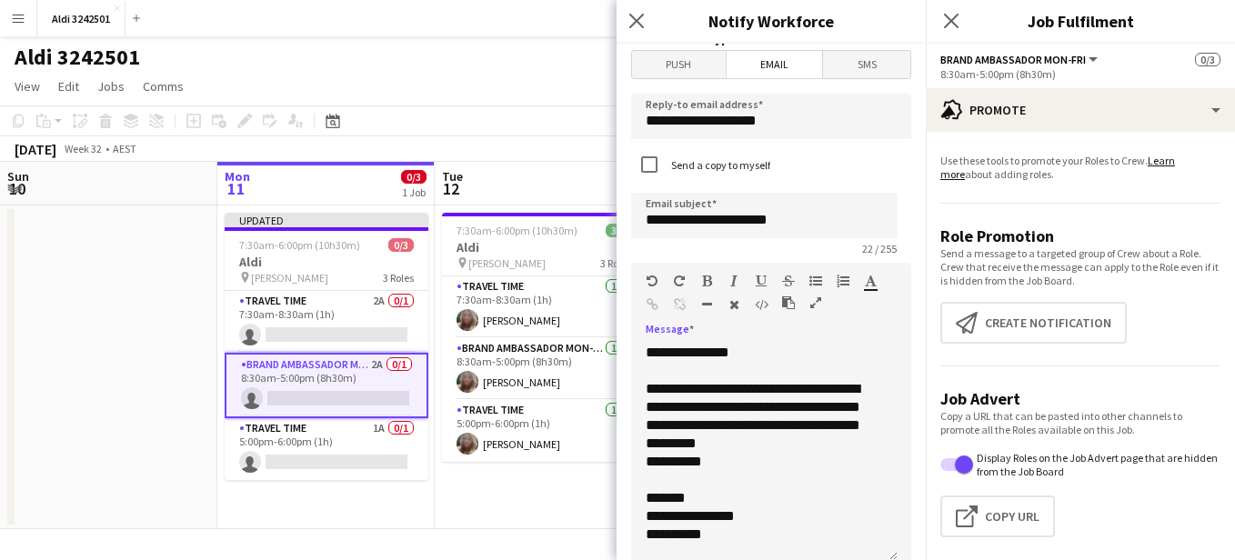
scroll to position [15, 0]
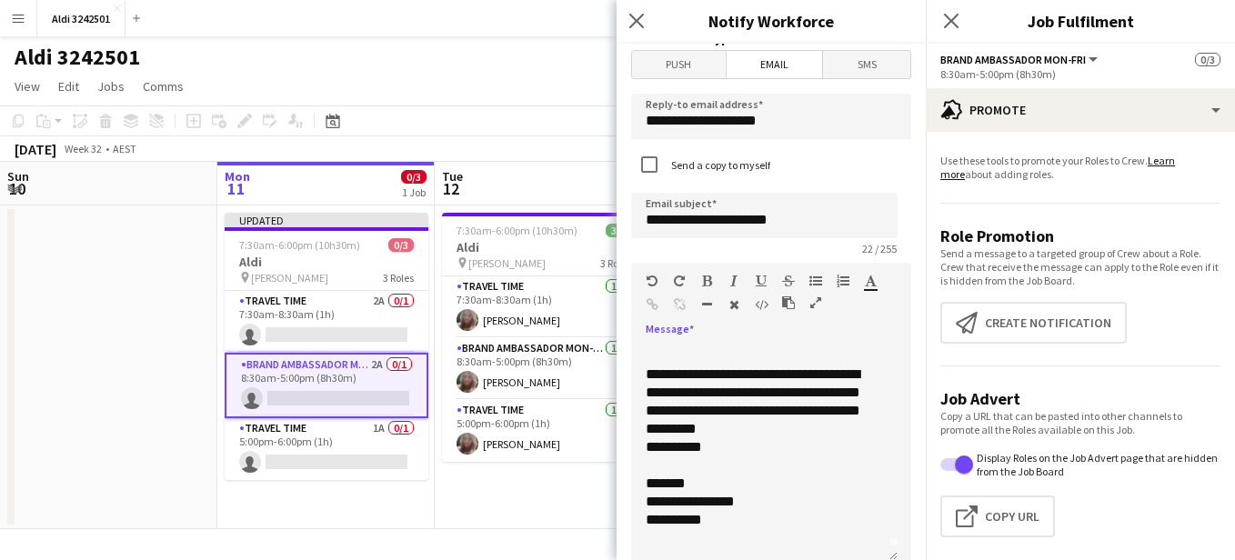
click at [730, 358] on div "**********" at bounding box center [764, 453] width 267 height 218
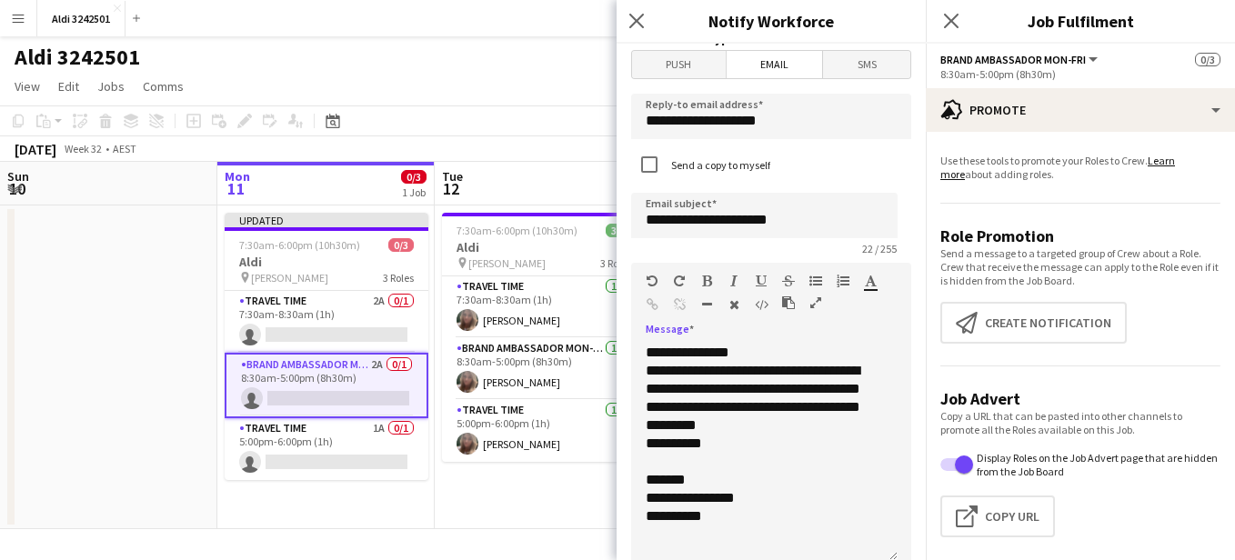
scroll to position [0, 0]
drag, startPoint x: 761, startPoint y: 353, endPoint x: 635, endPoint y: 357, distance: 126.5
click at [635, 357] on div "**********" at bounding box center [764, 453] width 267 height 218
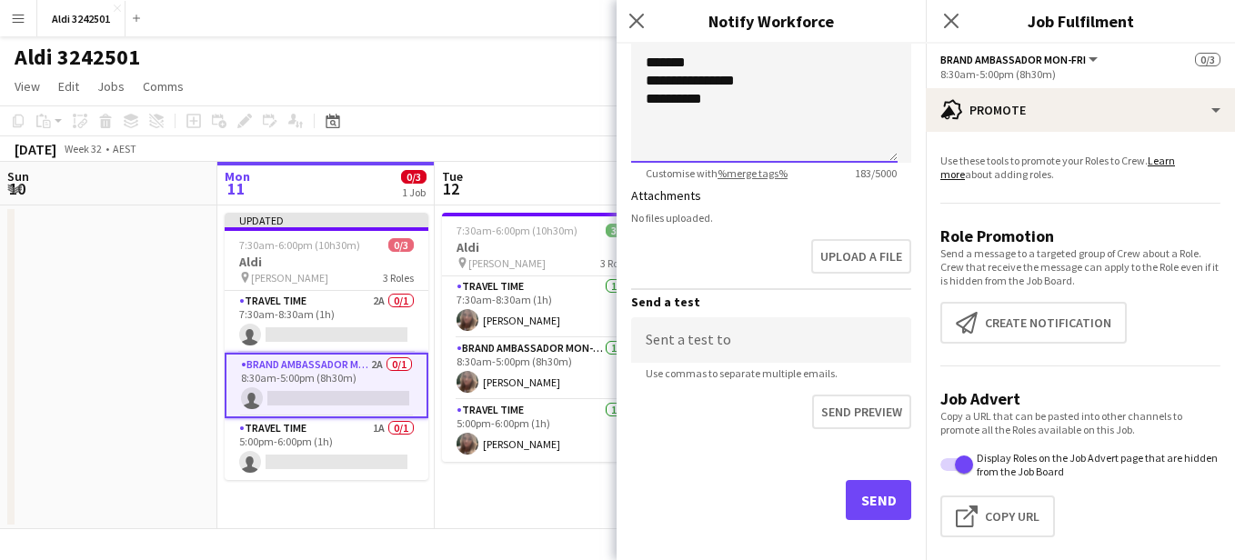
scroll to position [941, 0]
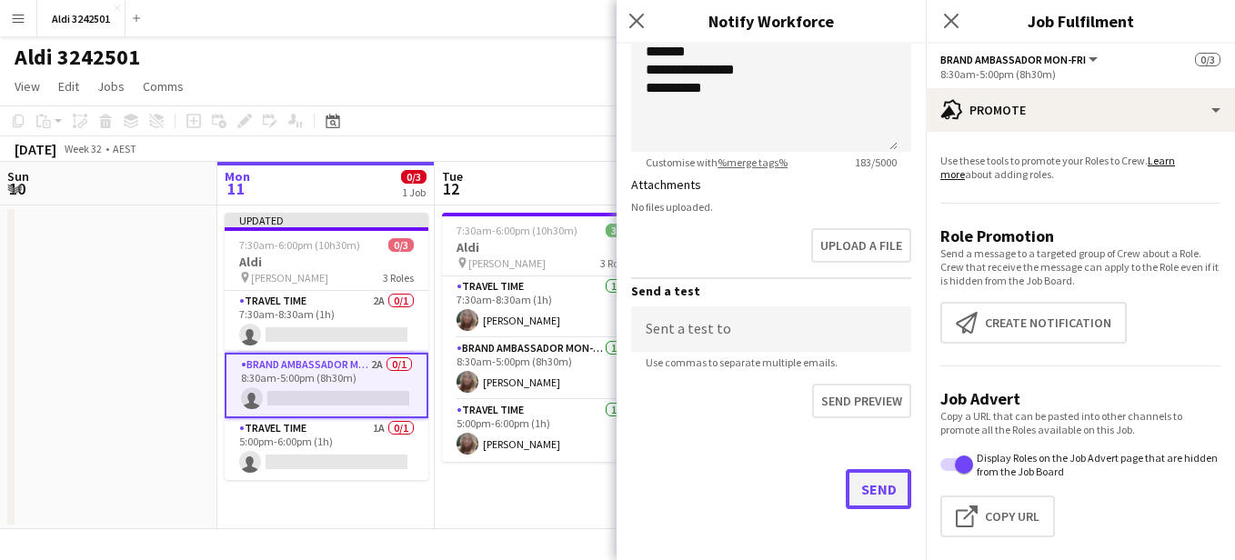
click at [882, 494] on button "Send" at bounding box center [879, 489] width 66 height 40
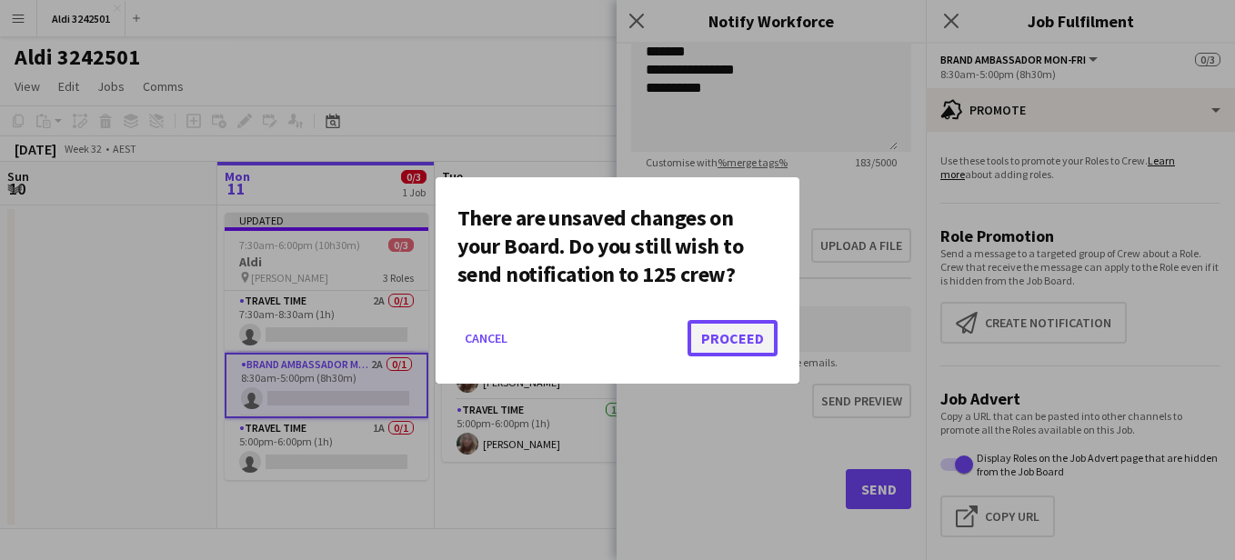
click at [760, 344] on button "Proceed" at bounding box center [733, 338] width 90 height 36
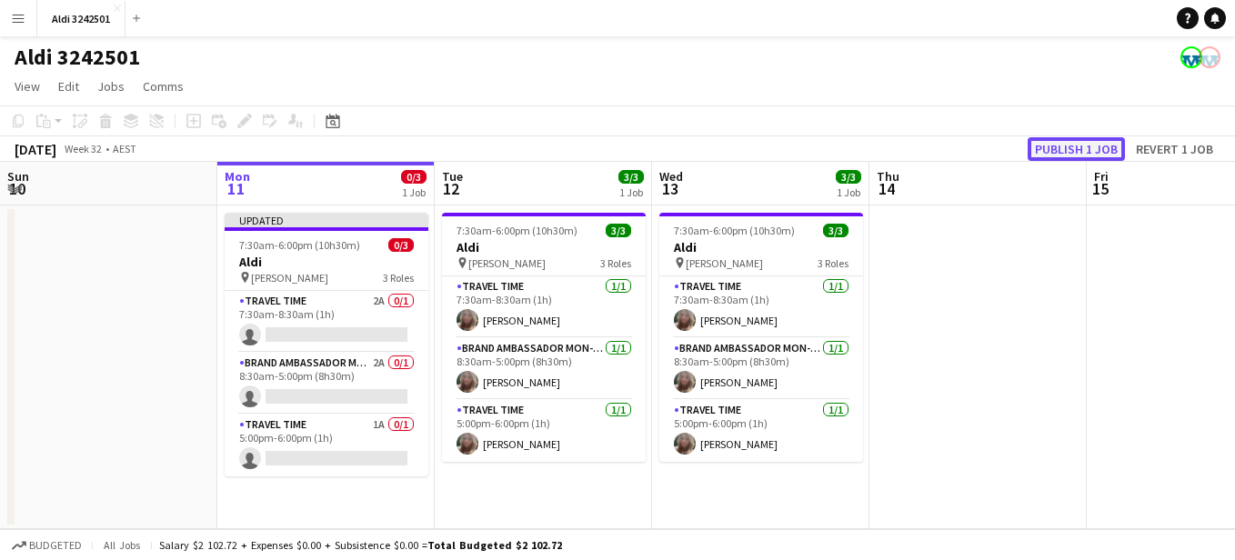
click at [1081, 154] on button "Publish 1 job" at bounding box center [1076, 149] width 97 height 24
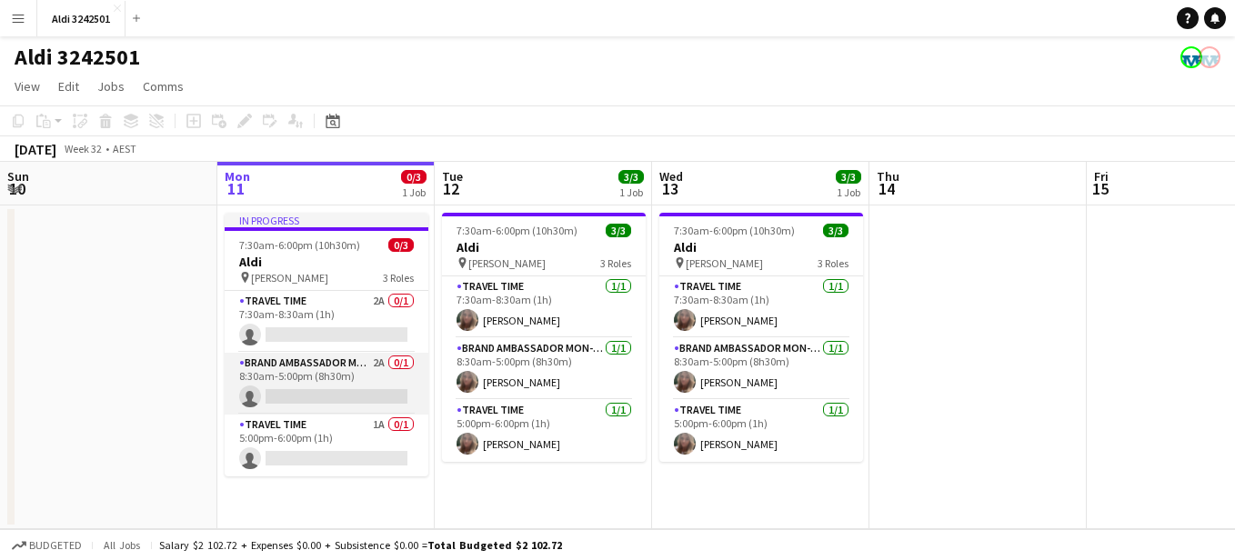
click at [327, 381] on app-card-role "Brand Ambassador Mon-Fri 2A 0/1 8:30am-5:00pm (8h30m) single-neutral-actions" at bounding box center [327, 384] width 204 height 62
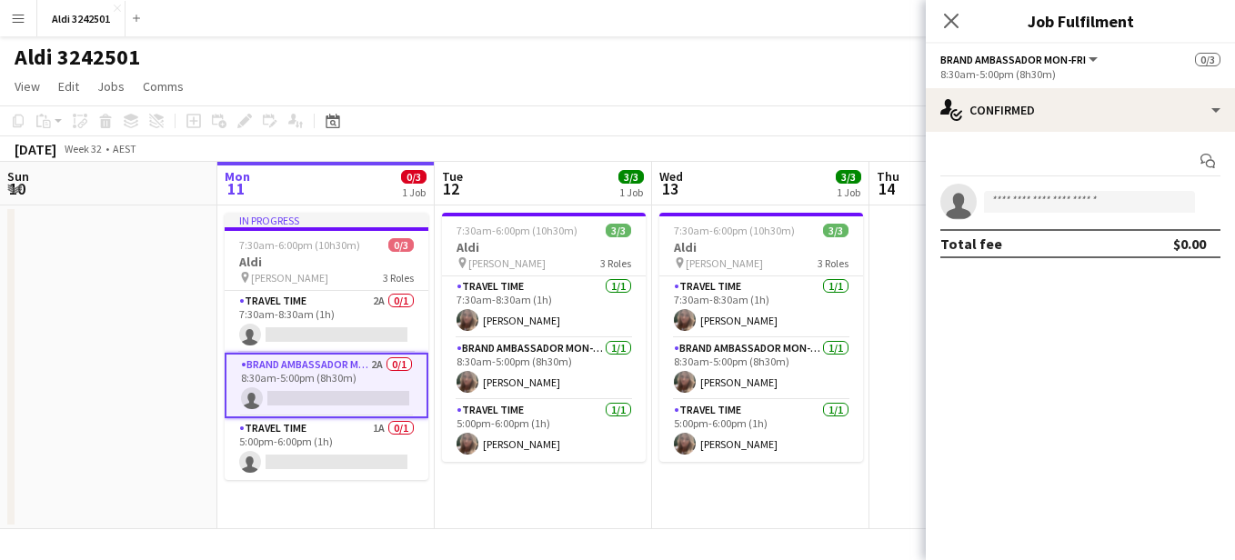
click at [988, 86] on app-options-switcher "Brand Ambassador Mon-Fri All roles Brand Ambassador Mon-Fri 0/3 8:30am-5:00pm (…" at bounding box center [1080, 66] width 309 height 45
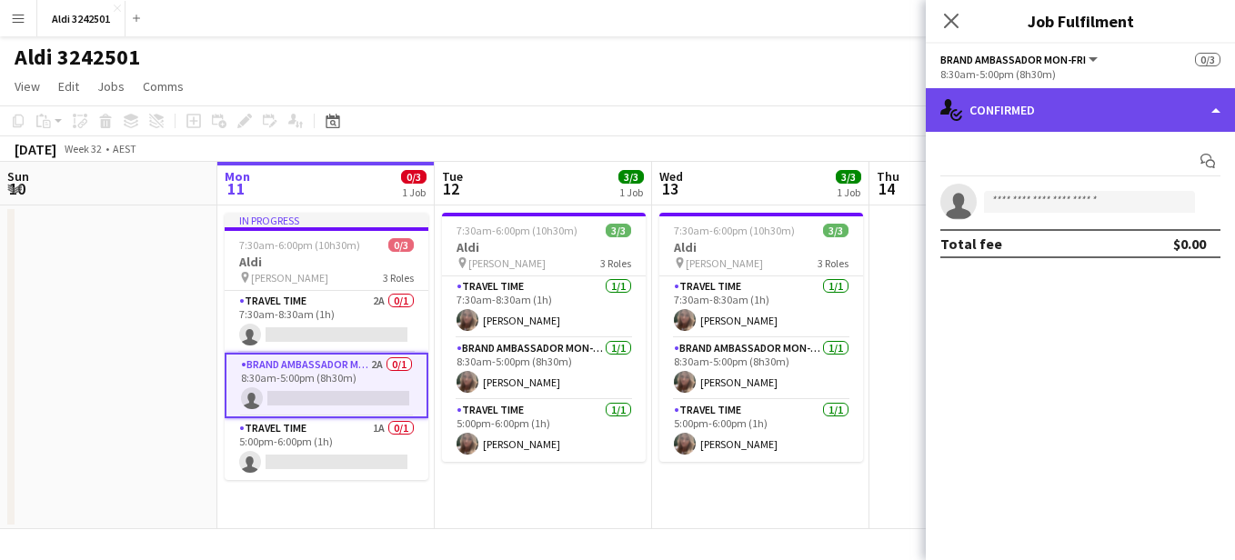
click at [1012, 112] on div "single-neutral-actions-check-2 Confirmed" at bounding box center [1080, 110] width 309 height 44
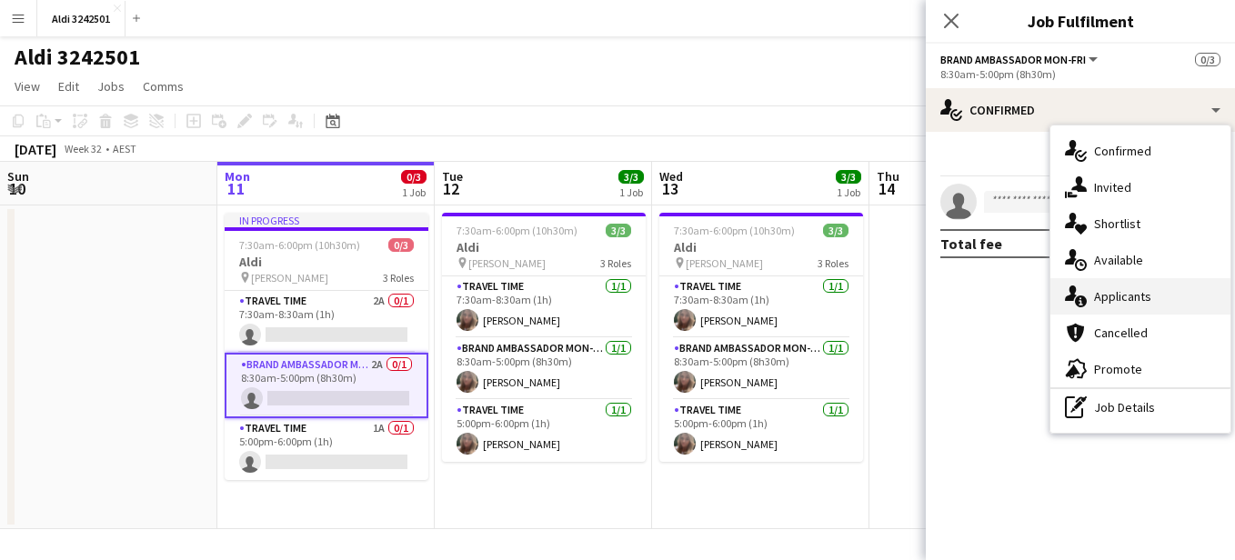
click at [1154, 299] on div "single-neutral-actions-information Applicants" at bounding box center [1141, 296] width 180 height 36
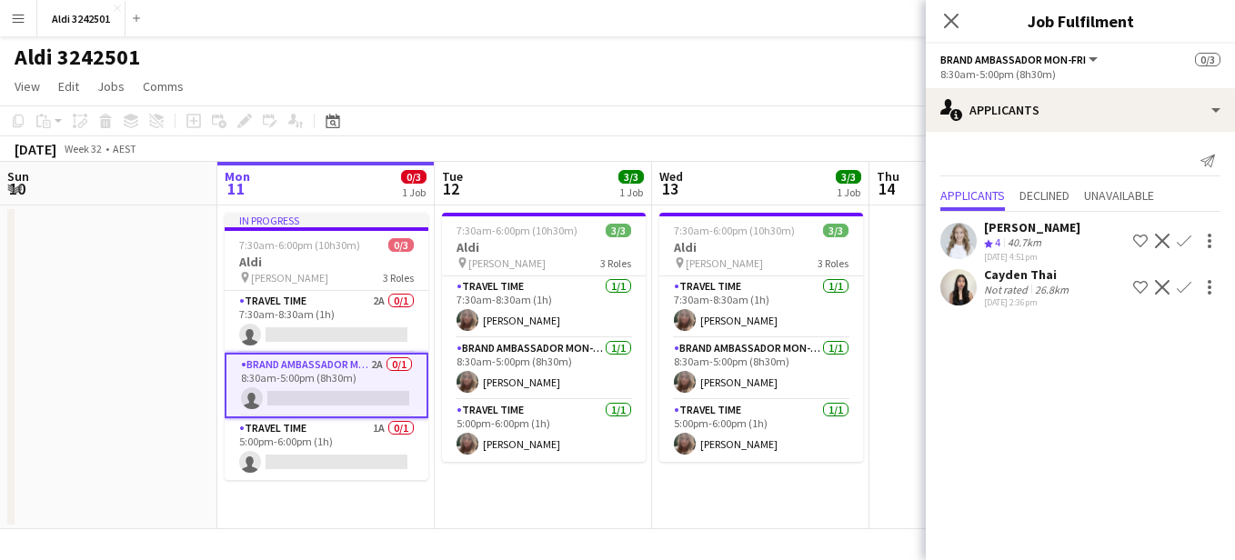
click at [963, 296] on app-user-avatar at bounding box center [959, 287] width 36 height 36
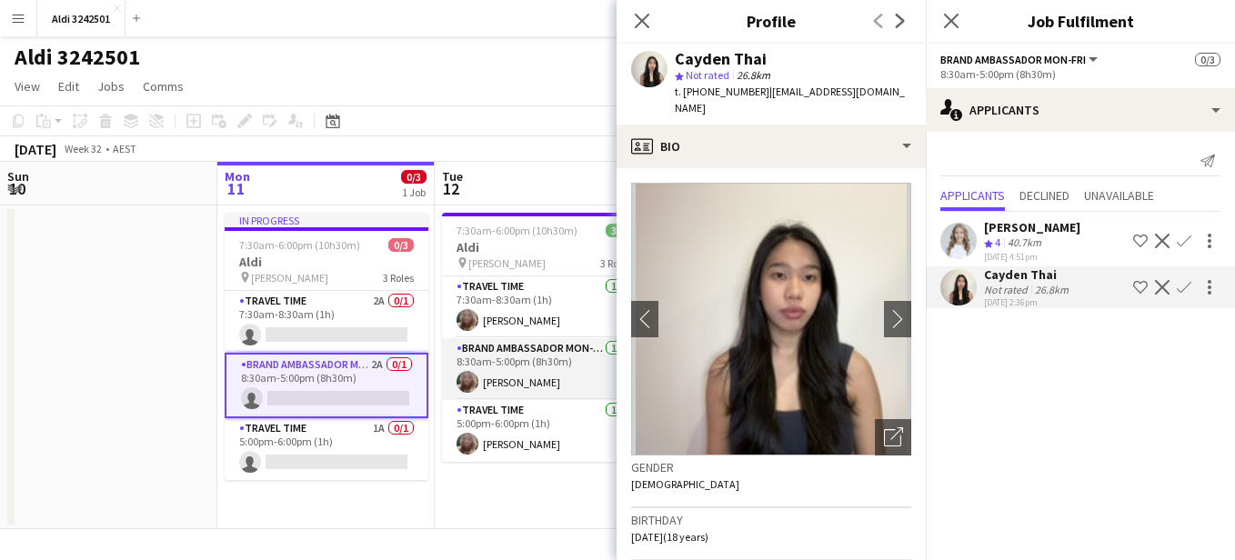
click at [540, 376] on app-card-role "Brand Ambassador Mon-[DATE] 8:30am-5:00pm (8h30m) [PERSON_NAME]" at bounding box center [544, 369] width 204 height 62
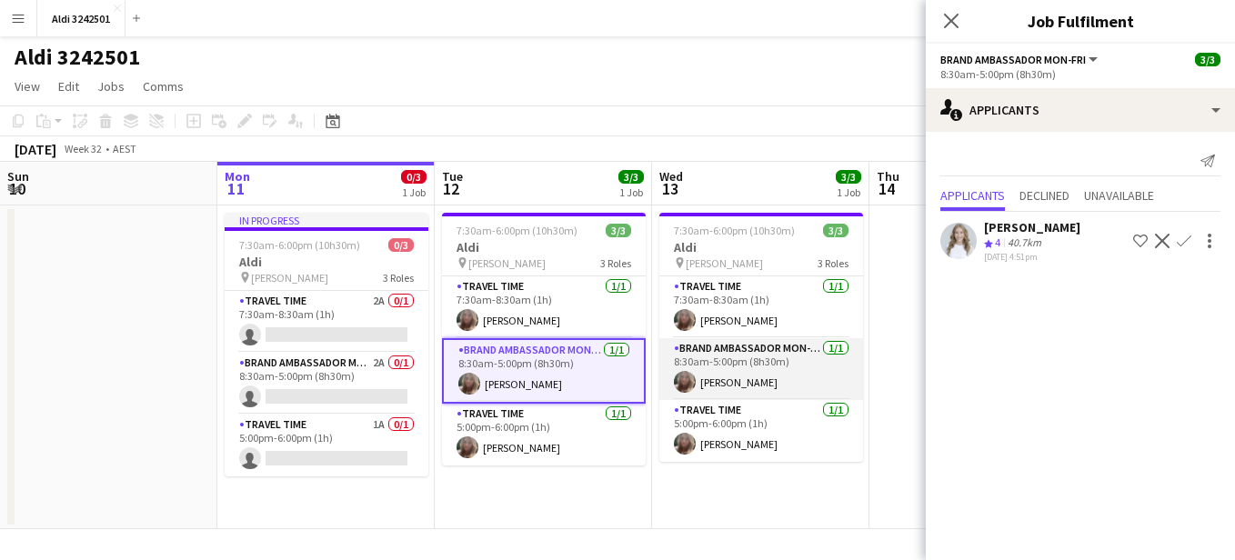
click at [755, 378] on app-card-role "Brand Ambassador Mon-[DATE] 8:30am-5:00pm (8h30m) [PERSON_NAME]" at bounding box center [762, 369] width 204 height 62
